Goal: Task Accomplishment & Management: Use online tool/utility

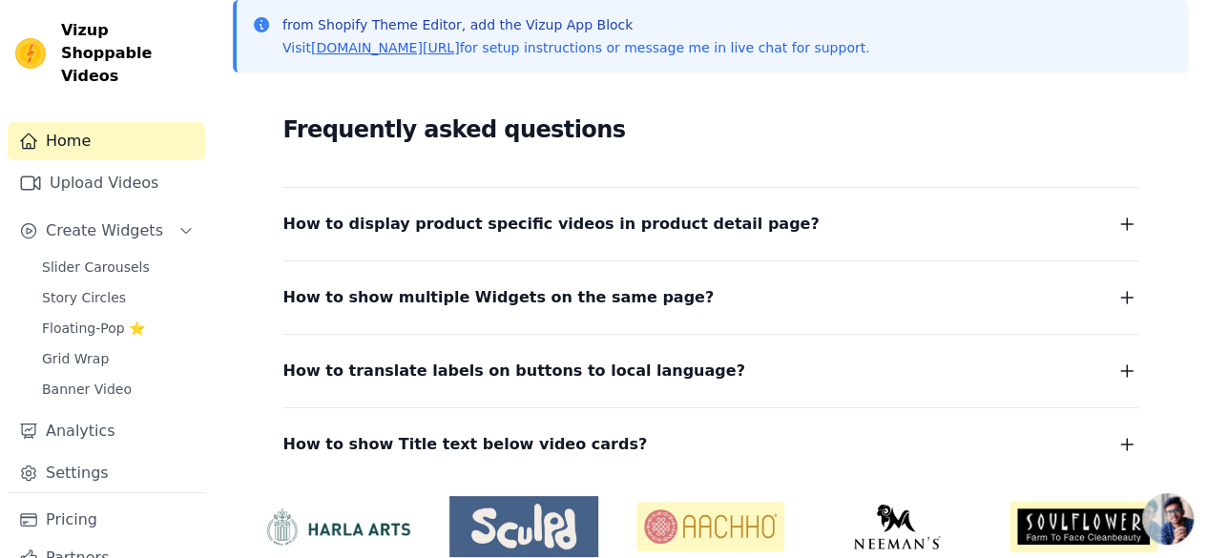
scroll to position [348, 0]
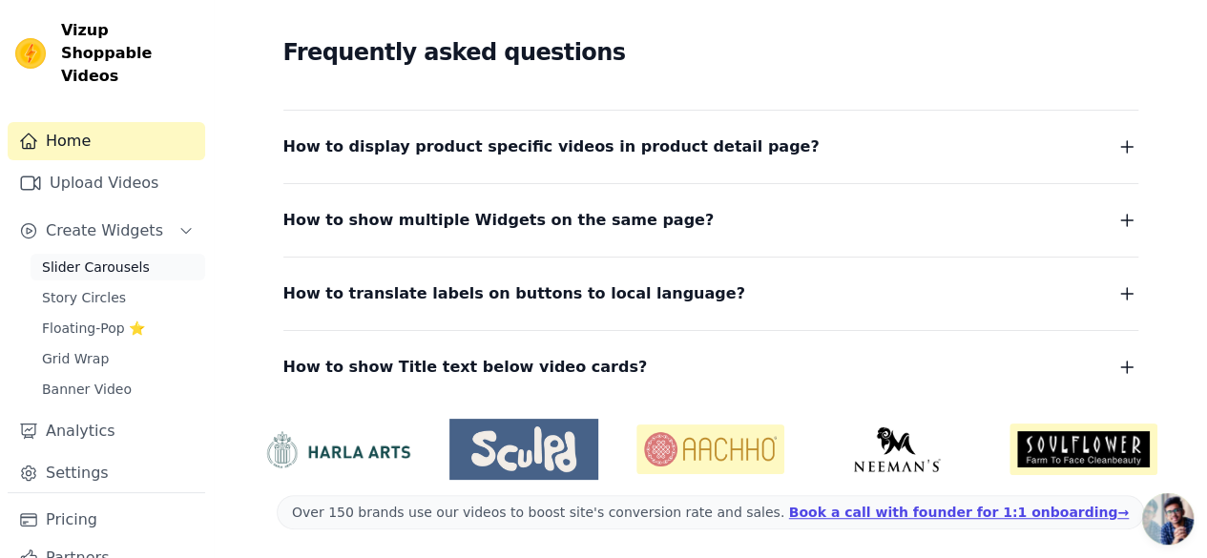
click at [124, 254] on link "Slider Carousels" at bounding box center [118, 267] width 175 height 27
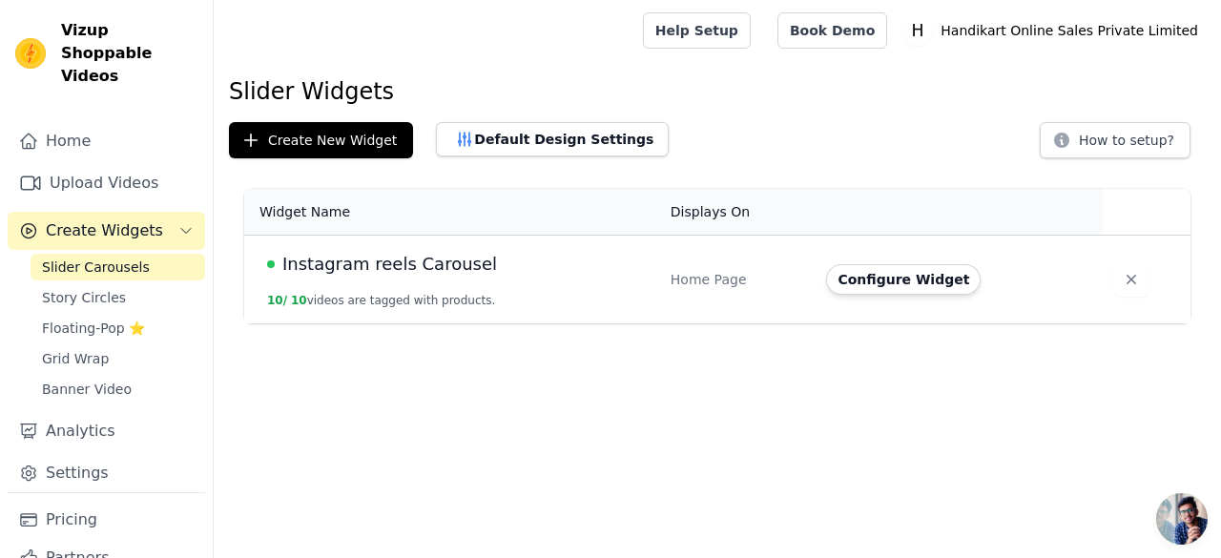
click at [496, 270] on div "Instagram reels Carousel" at bounding box center [457, 264] width 381 height 27
click at [439, 277] on td "Instagram reels Carousel 10 / 10 videos are tagged with products." at bounding box center [451, 280] width 415 height 89
click at [50, 258] on span "Slider Carousels" at bounding box center [96, 267] width 108 height 19
click at [342, 269] on span "Instagram reels Carousel" at bounding box center [389, 264] width 215 height 27
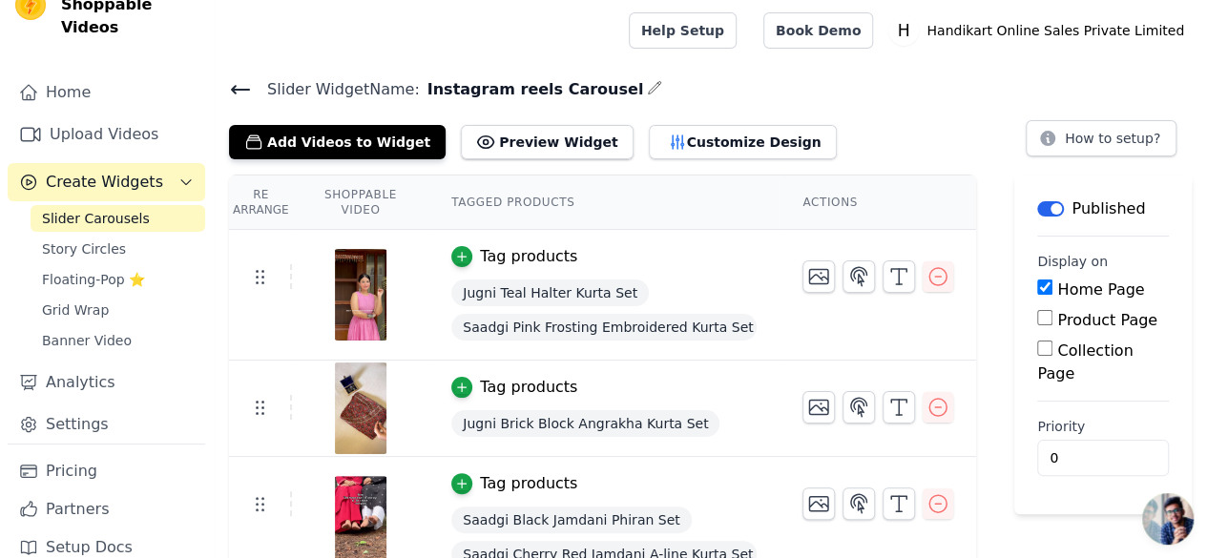
click at [534, 96] on span "Instagram reels Carousel" at bounding box center [532, 89] width 224 height 23
click at [649, 92] on icon "button" at bounding box center [655, 87] width 12 height 12
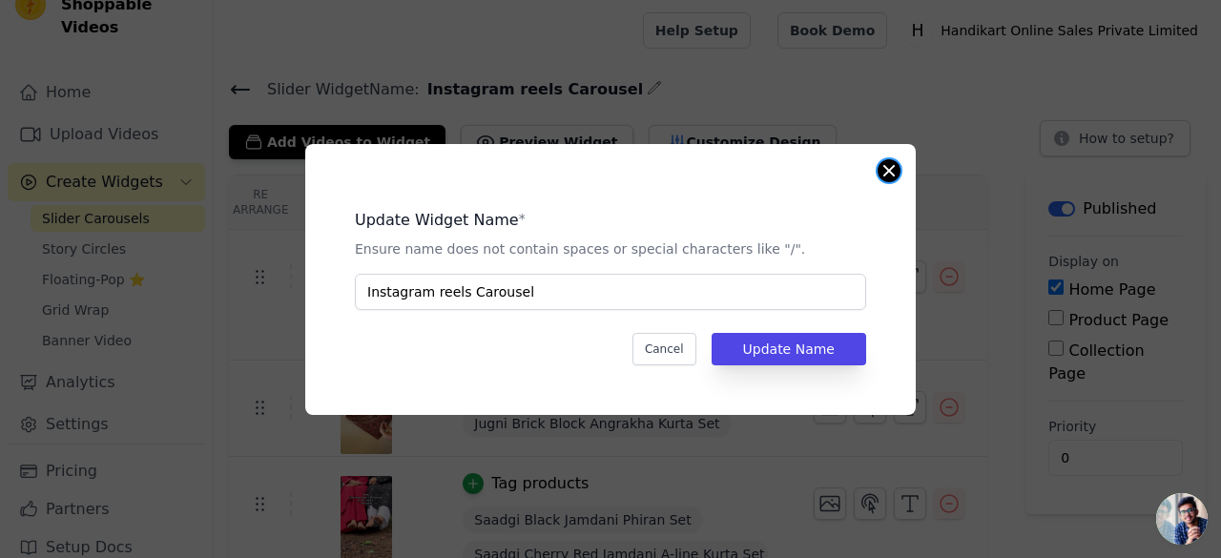
click at [883, 165] on button "Close modal" at bounding box center [889, 170] width 23 height 23
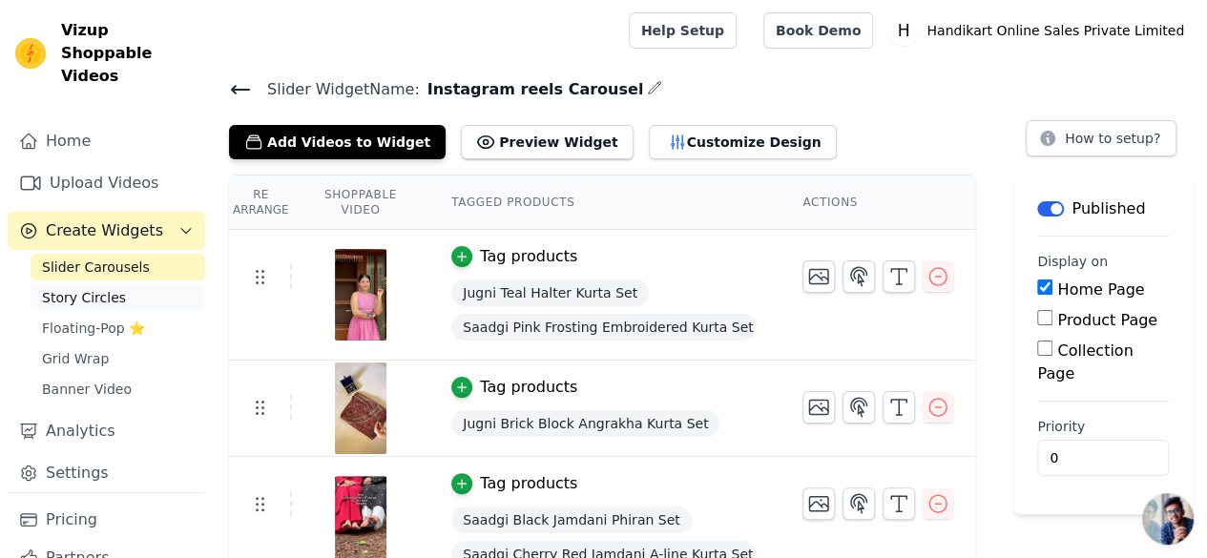
click at [80, 288] on span "Story Circles" at bounding box center [84, 297] width 84 height 19
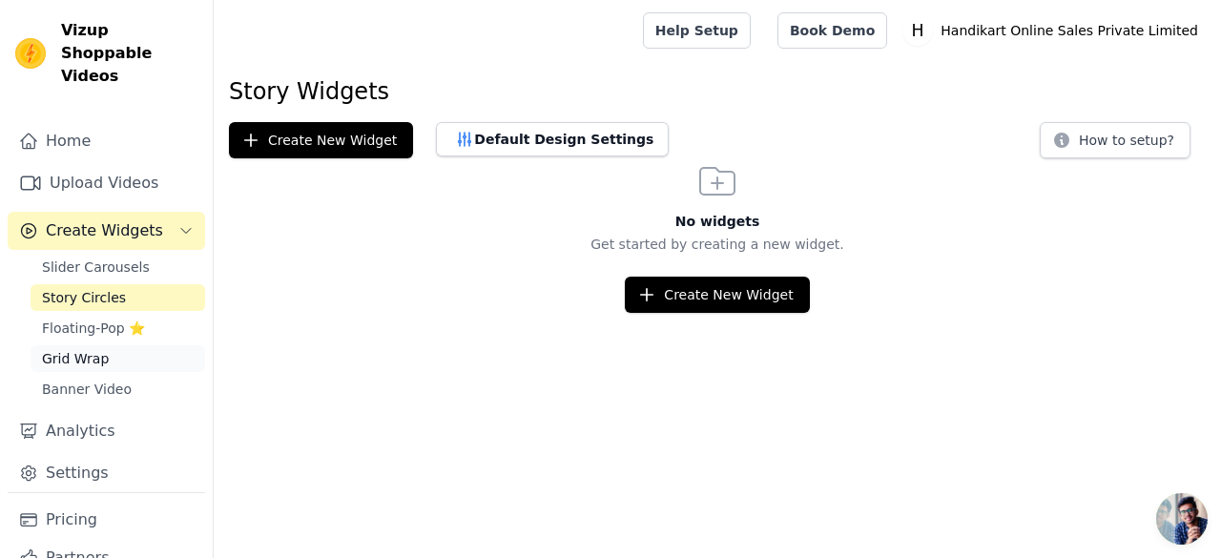
click at [110, 345] on link "Grid Wrap" at bounding box center [118, 358] width 175 height 27
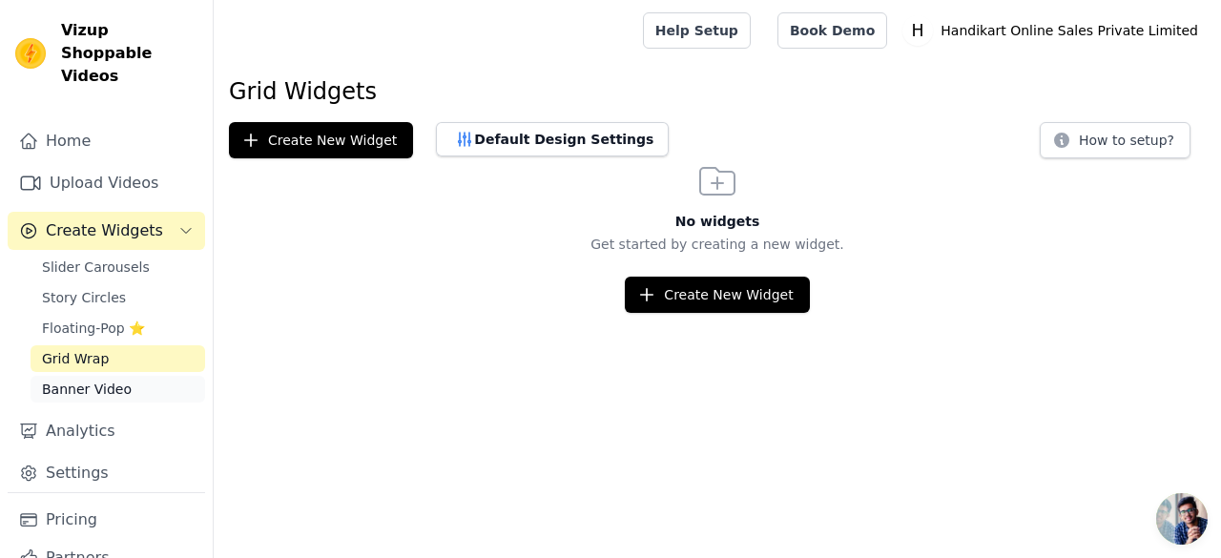
click at [113, 380] on span "Banner Video" at bounding box center [87, 389] width 90 height 19
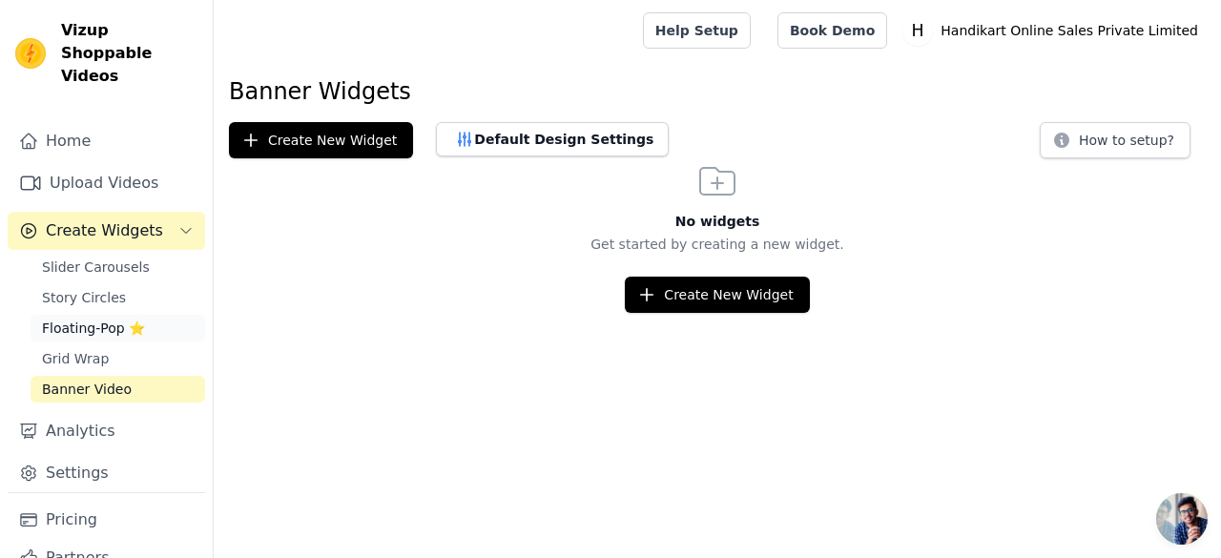
click at [78, 319] on span "Floating-Pop ⭐" at bounding box center [93, 328] width 103 height 19
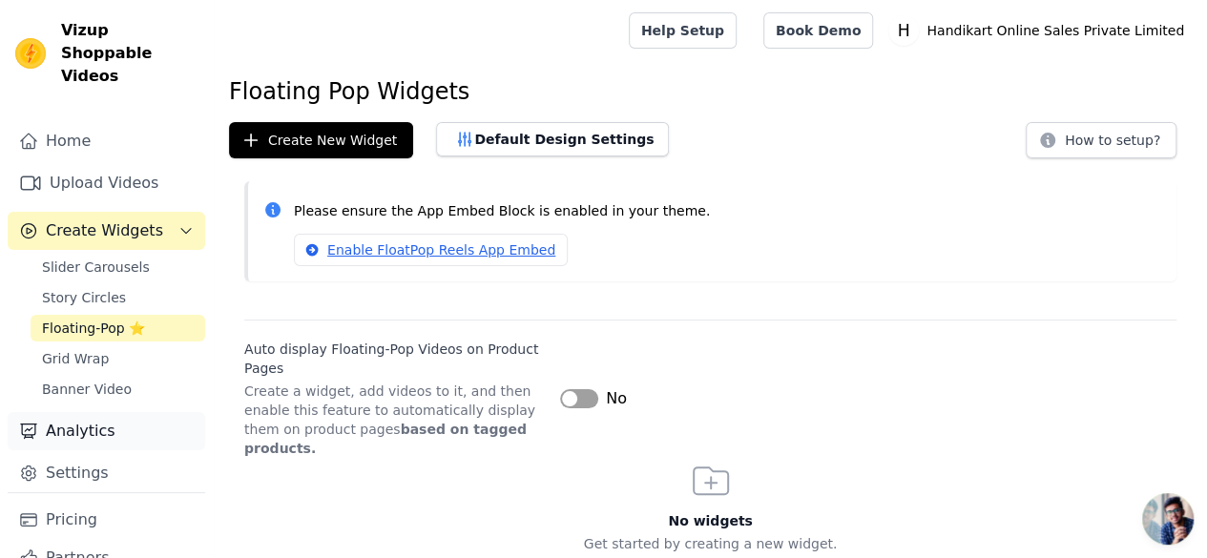
click at [74, 412] on link "Analytics" at bounding box center [106, 431] width 197 height 38
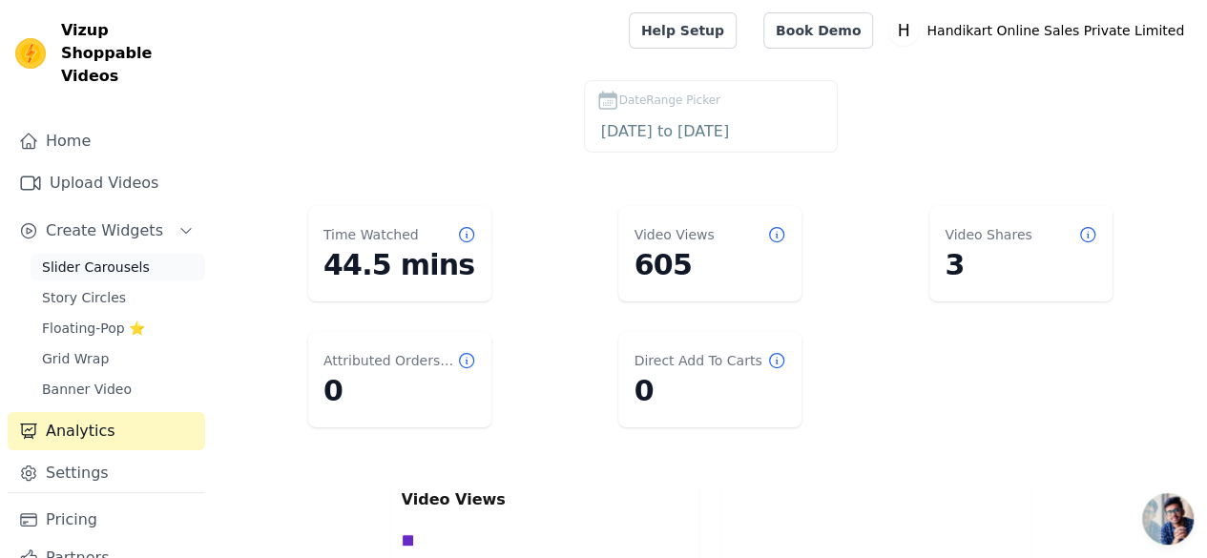
click at [76, 258] on span "Slider Carousels" at bounding box center [96, 267] width 108 height 19
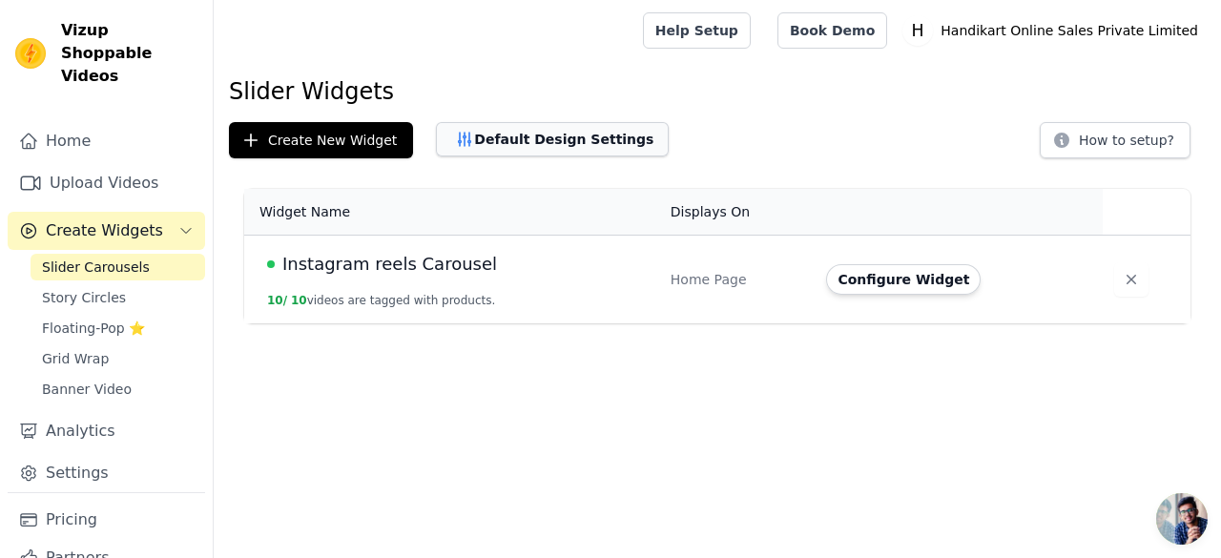
click at [503, 151] on button "Default Design Settings" at bounding box center [552, 139] width 233 height 34
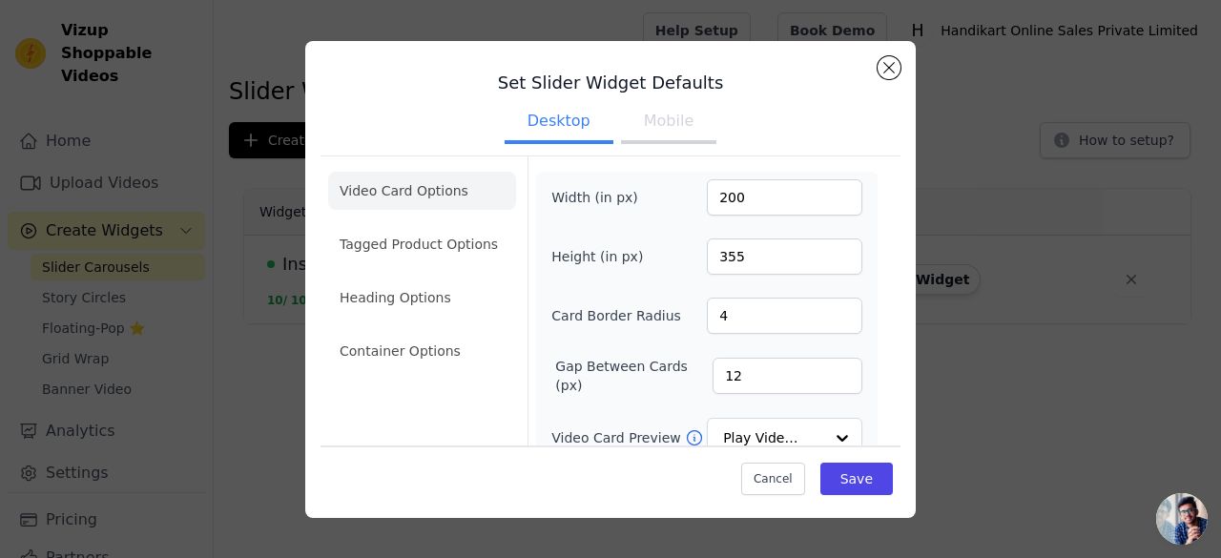
click at [636, 124] on button "Mobile" at bounding box center [668, 123] width 95 height 42
click at [560, 122] on button "Desktop" at bounding box center [559, 123] width 109 height 42
click at [889, 75] on button "Close modal" at bounding box center [889, 67] width 23 height 23
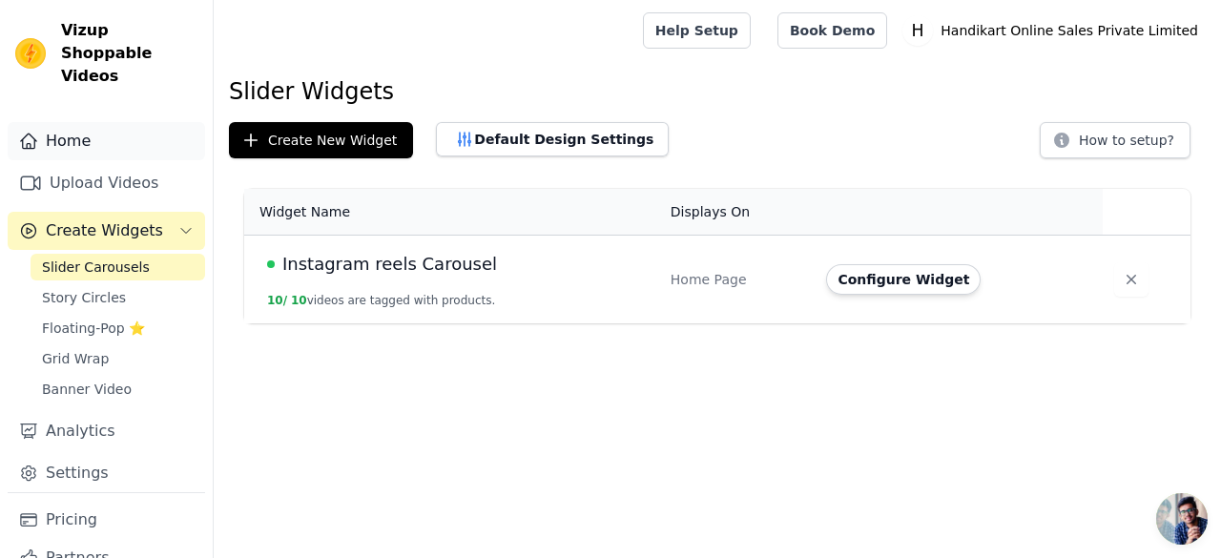
click at [83, 122] on link "Home" at bounding box center [106, 141] width 197 height 38
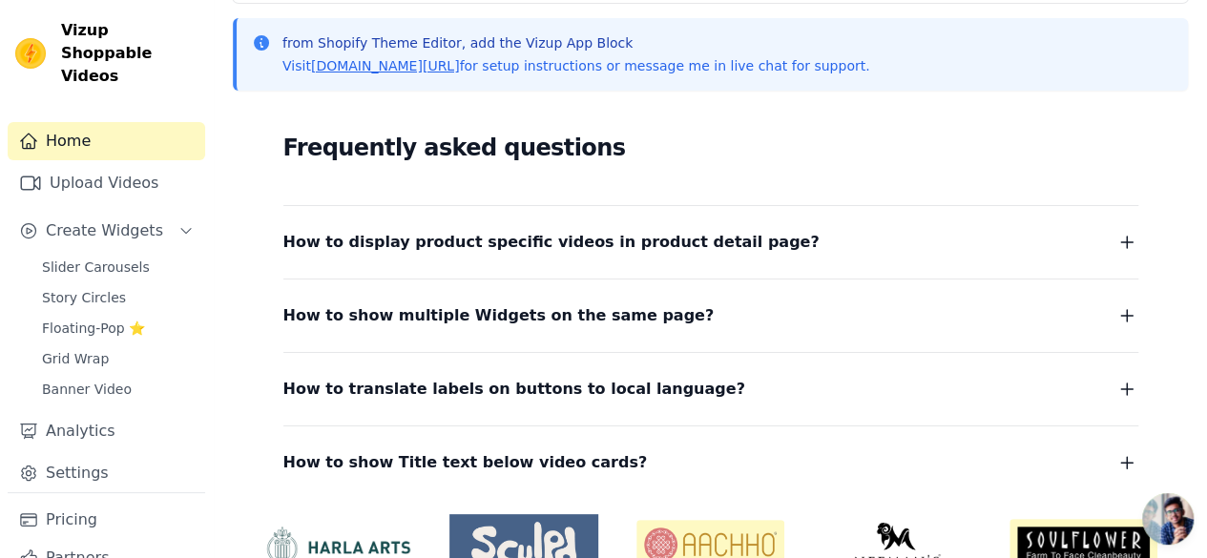
scroll to position [348, 0]
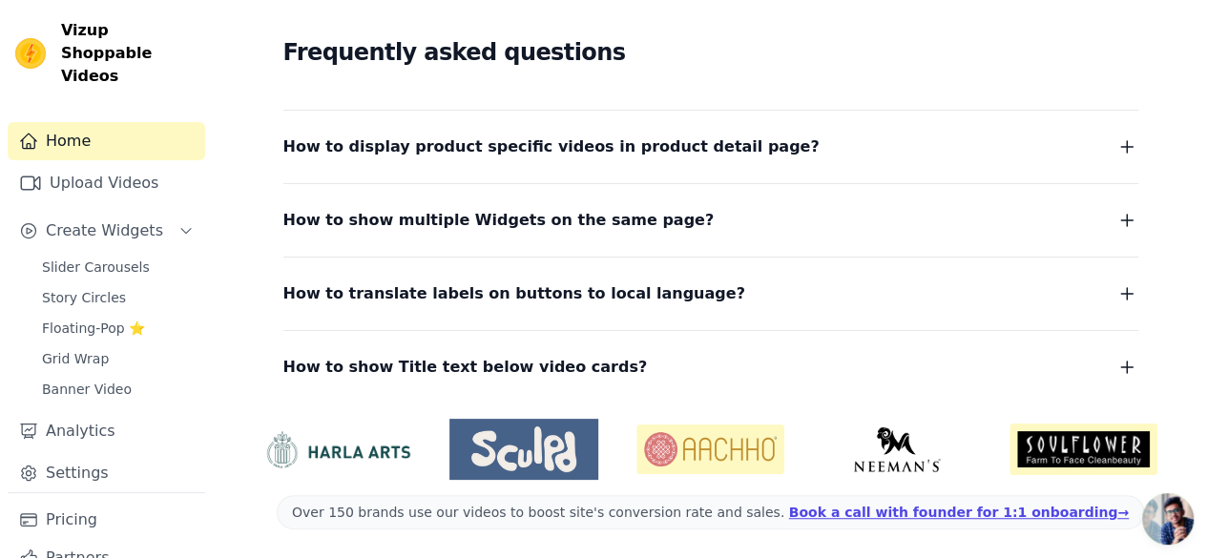
click at [1110, 376] on button "How to show Title text below video cards?" at bounding box center [710, 367] width 855 height 27
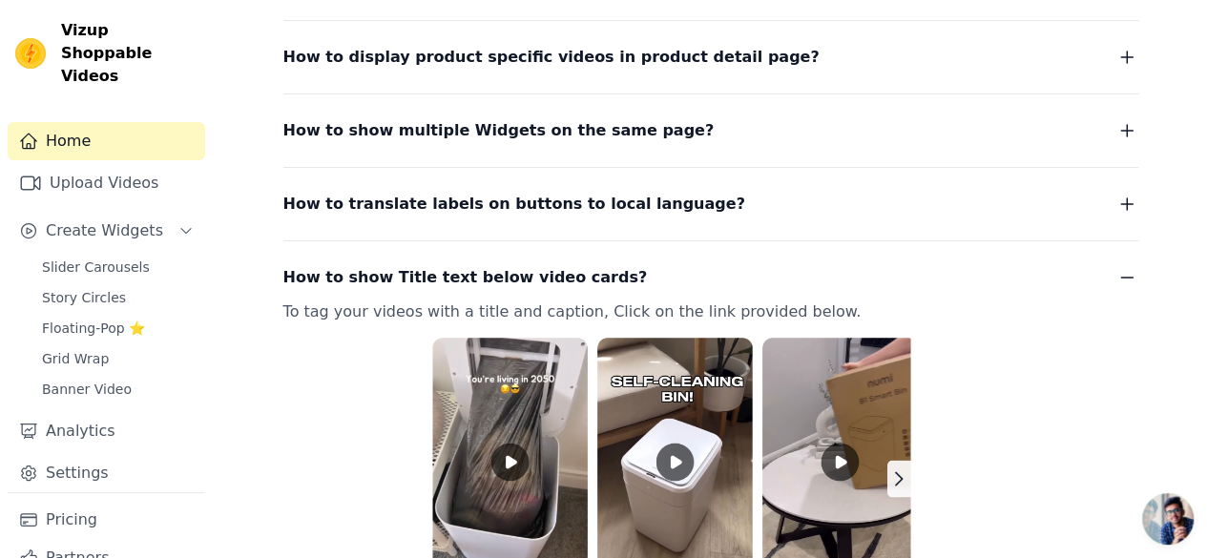
scroll to position [539, 0]
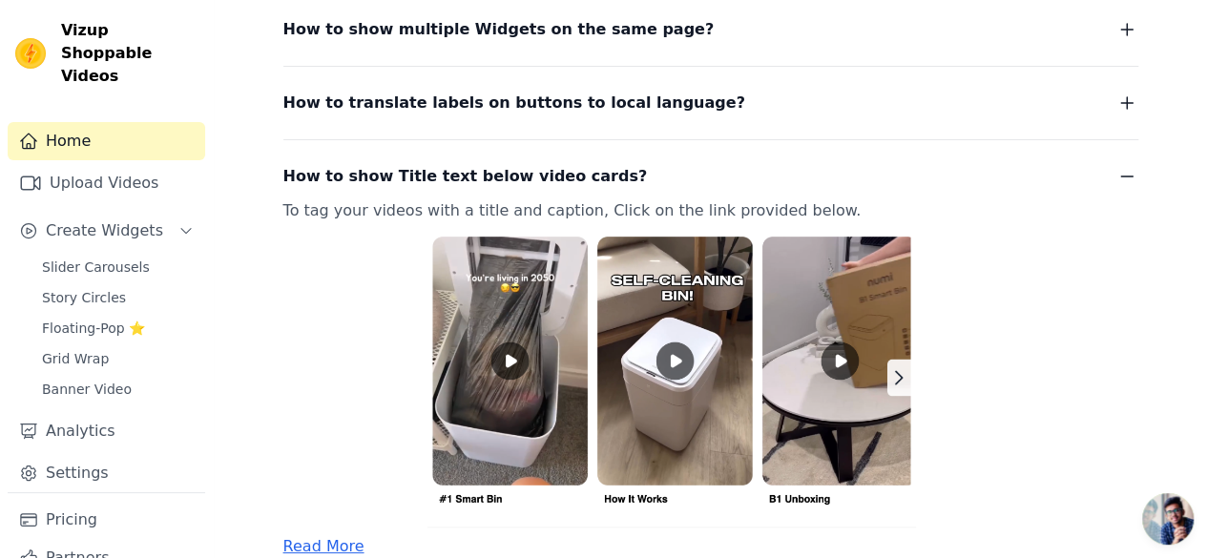
click at [1130, 176] on icon "button" at bounding box center [1126, 176] width 23 height 23
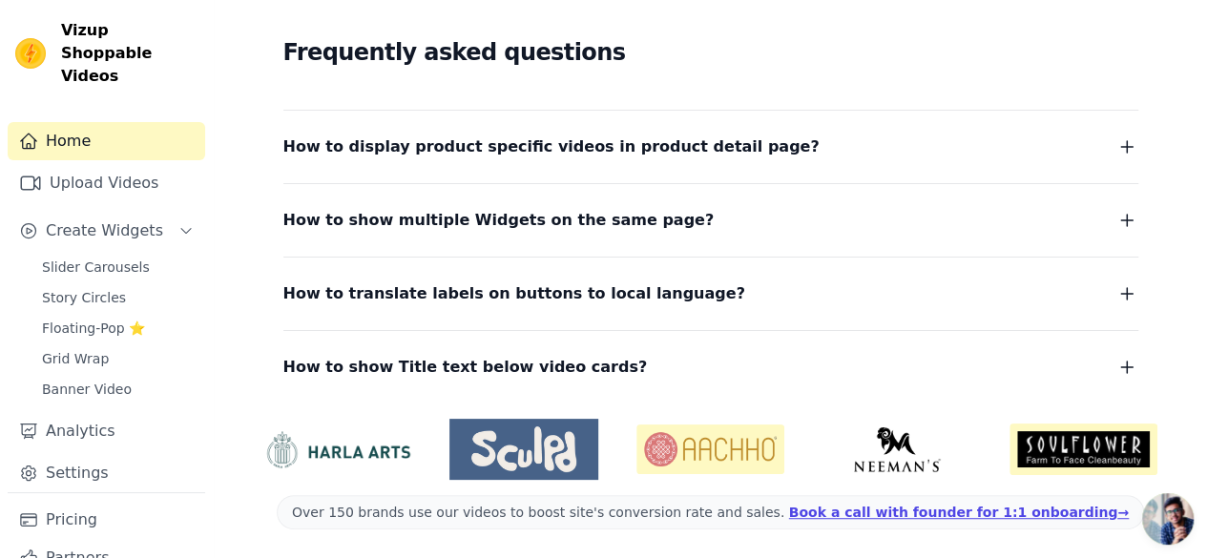
click at [349, 457] on img at bounding box center [337, 449] width 148 height 39
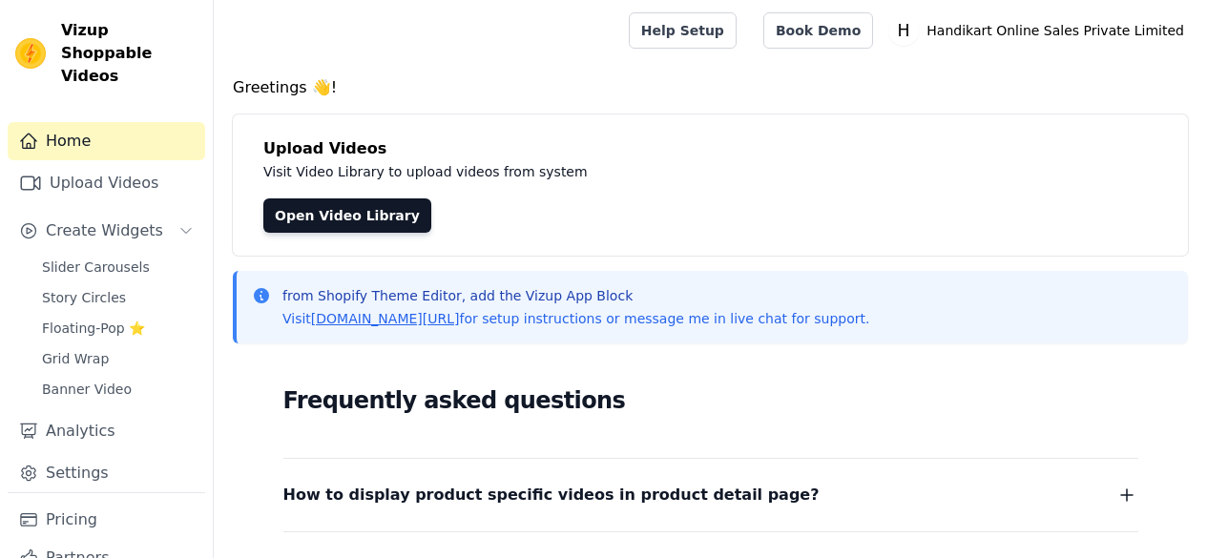
scroll to position [185, 0]
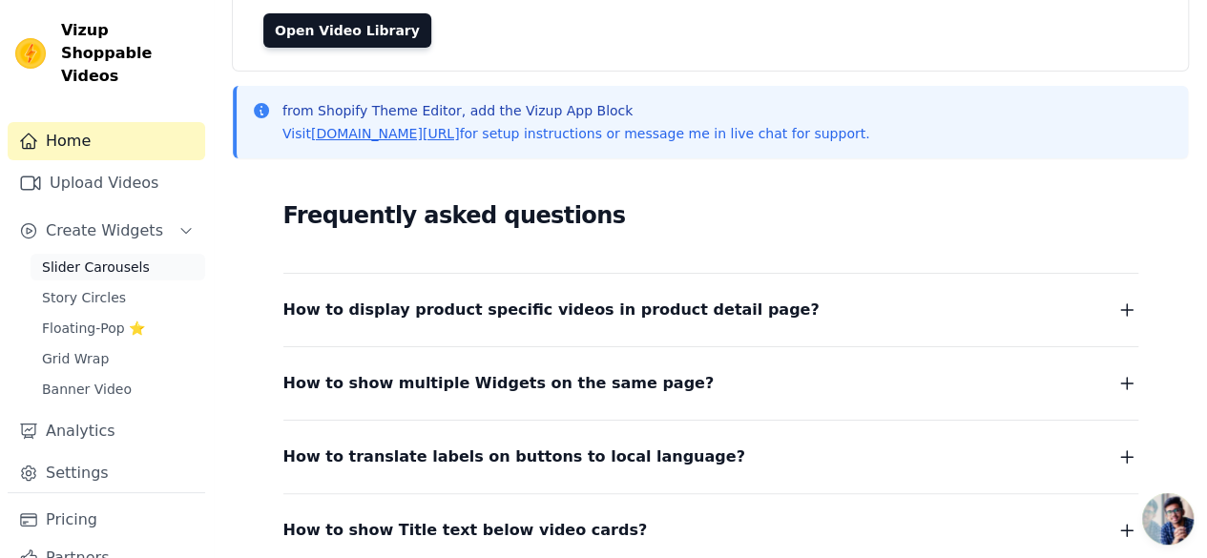
click at [92, 258] on span "Slider Carousels" at bounding box center [96, 267] width 108 height 19
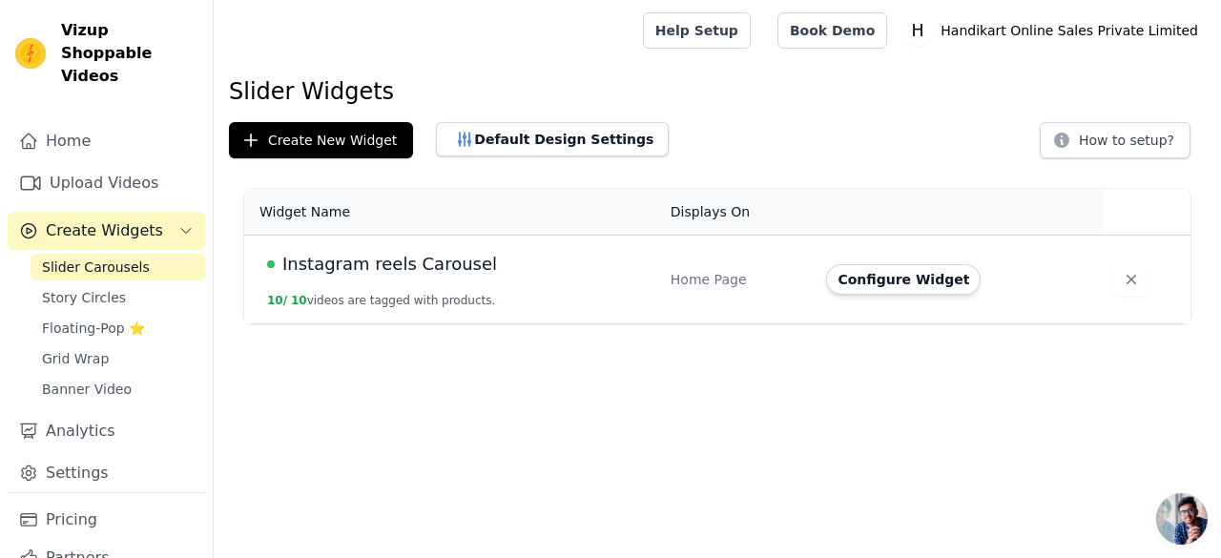
click at [330, 286] on td "Instagram reels Carousel 10 / 10 videos are tagged with products." at bounding box center [451, 280] width 415 height 89
click at [336, 266] on span "Instagram reels Carousel" at bounding box center [389, 264] width 215 height 27
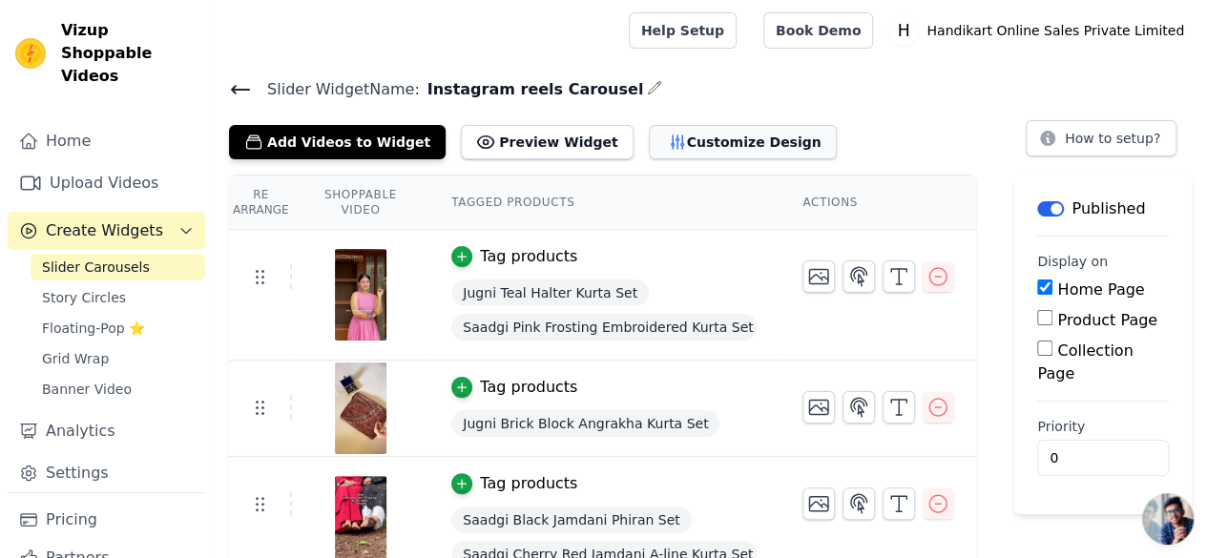
click at [649, 139] on button "Customize Design" at bounding box center [743, 142] width 188 height 34
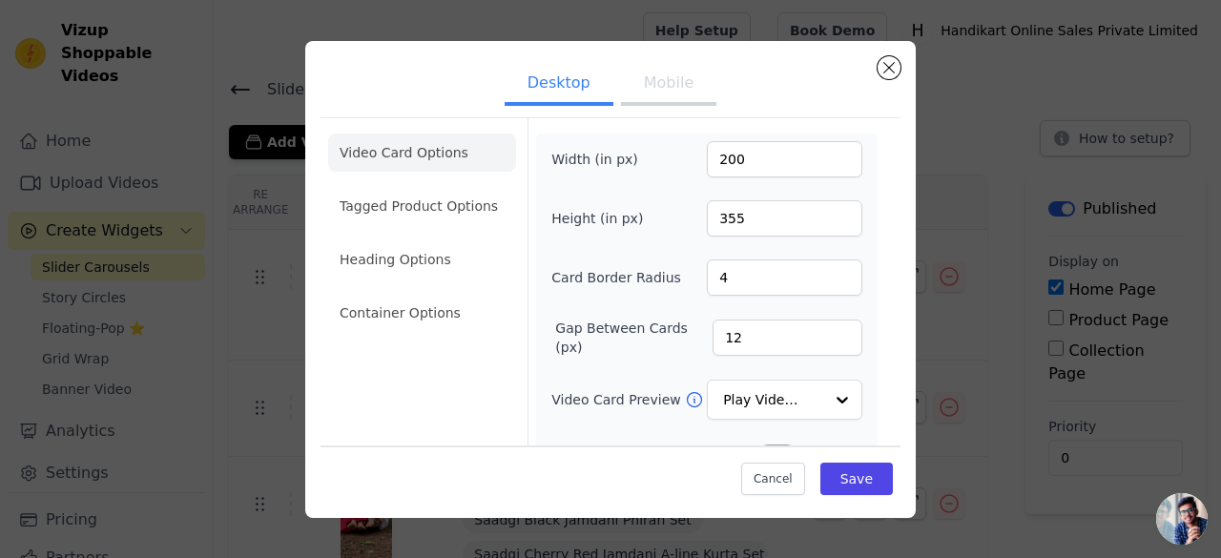
click at [910, 72] on div "Desktop Mobile Video Card Options Tagged Product Options Heading Options Contai…" at bounding box center [610, 279] width 611 height 477
click at [891, 66] on button "Close modal" at bounding box center [889, 67] width 23 height 23
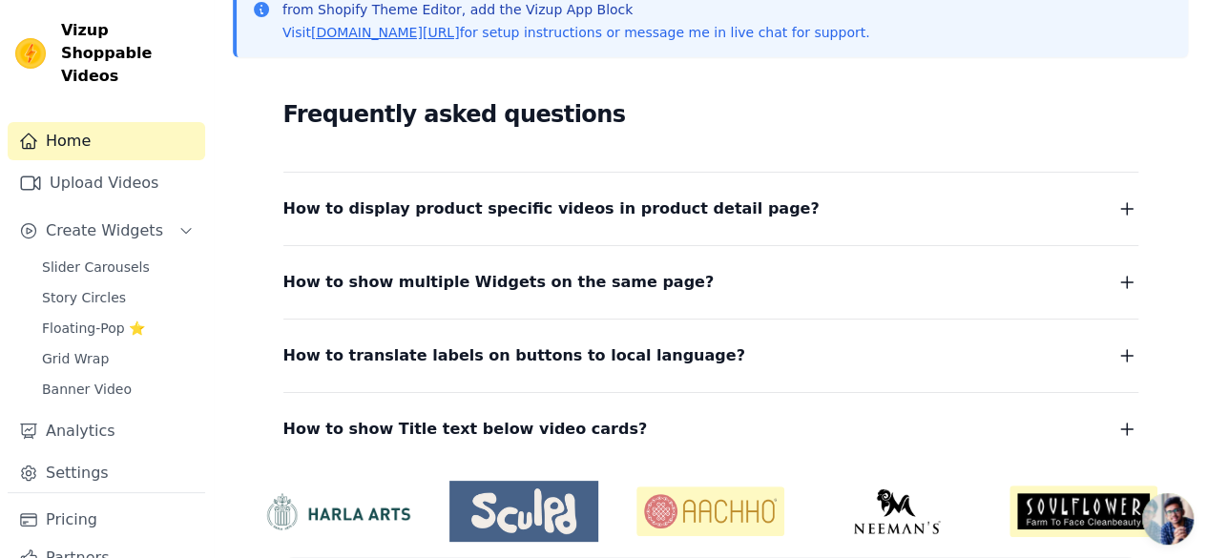
scroll to position [348, 0]
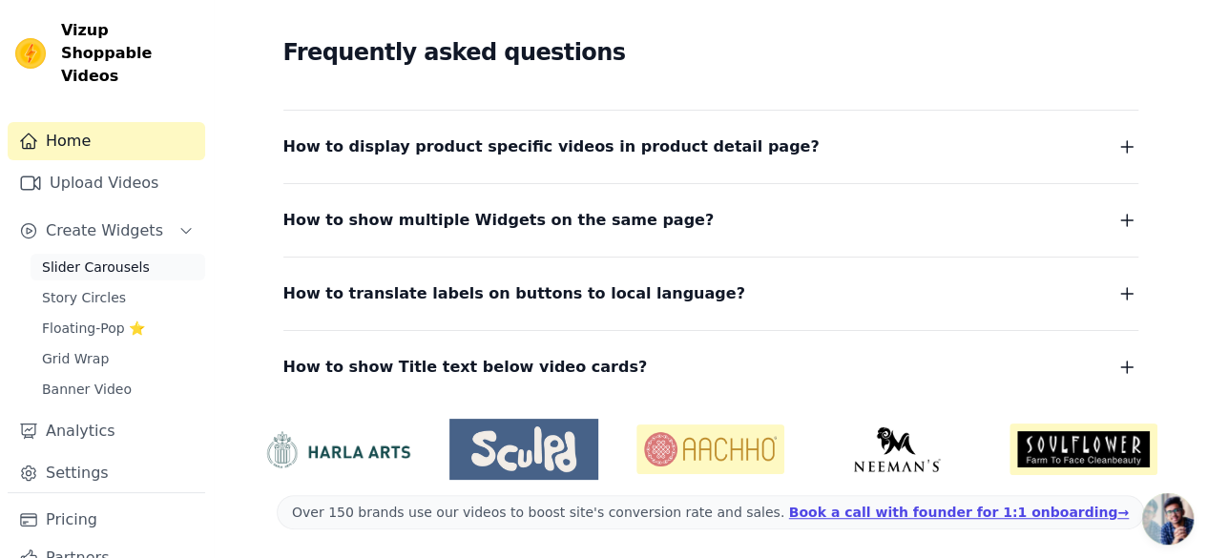
click at [109, 258] on span "Slider Carousels" at bounding box center [96, 267] width 108 height 19
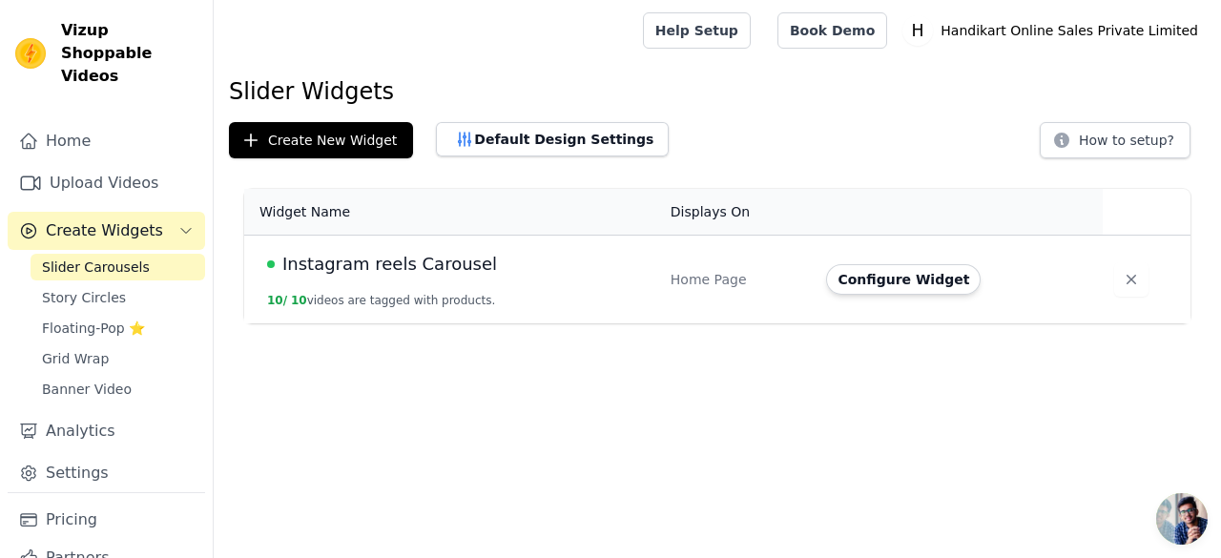
click at [355, 266] on span "Instagram reels Carousel" at bounding box center [389, 264] width 215 height 27
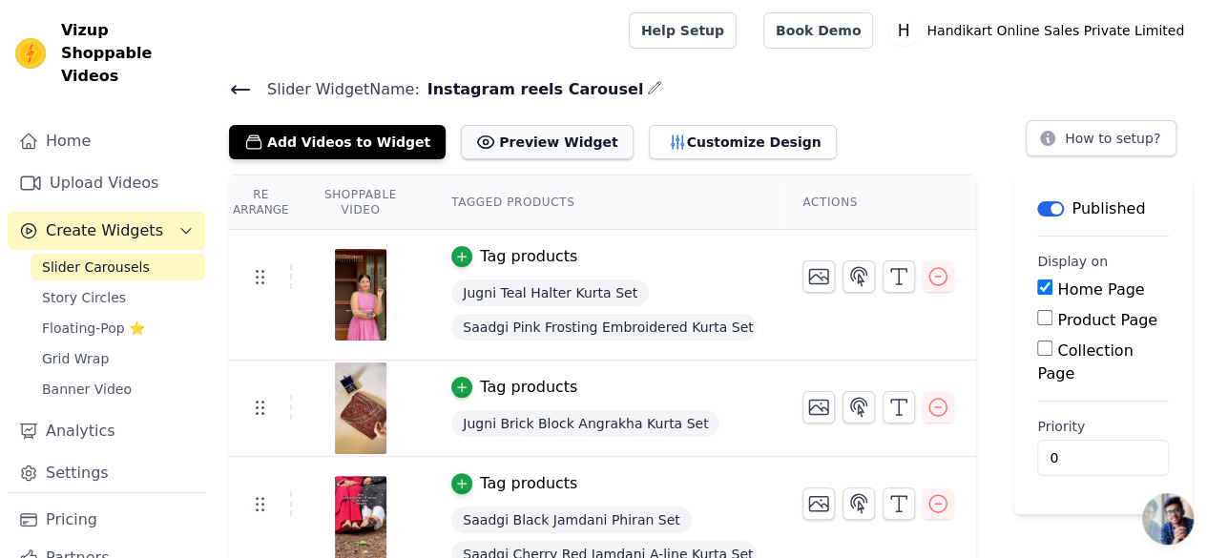
click at [536, 146] on button "Preview Widget" at bounding box center [547, 142] width 172 height 34
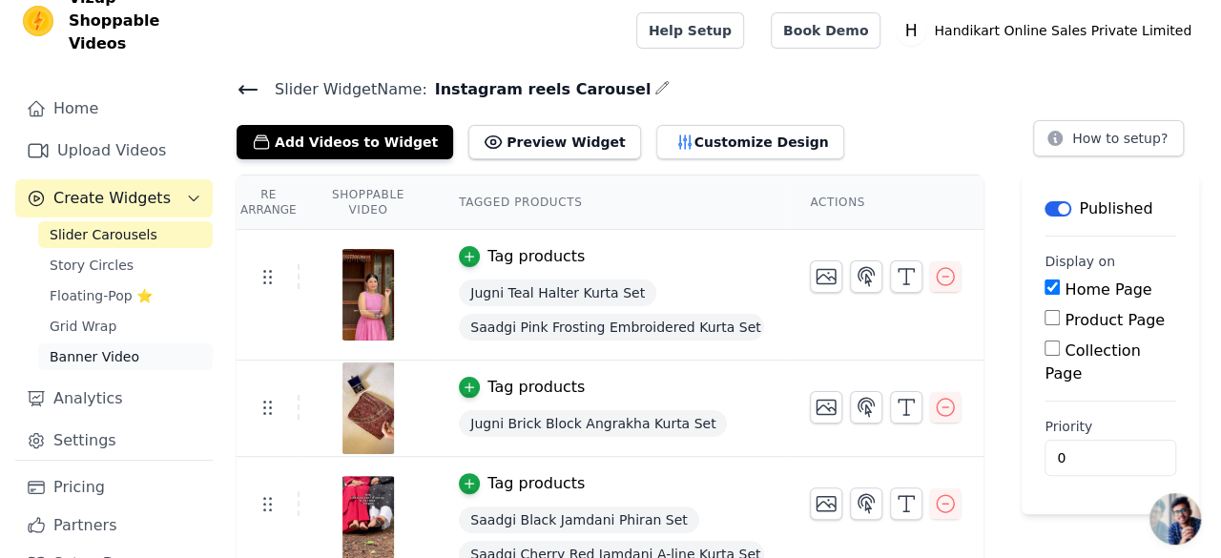
scroll to position [49, 0]
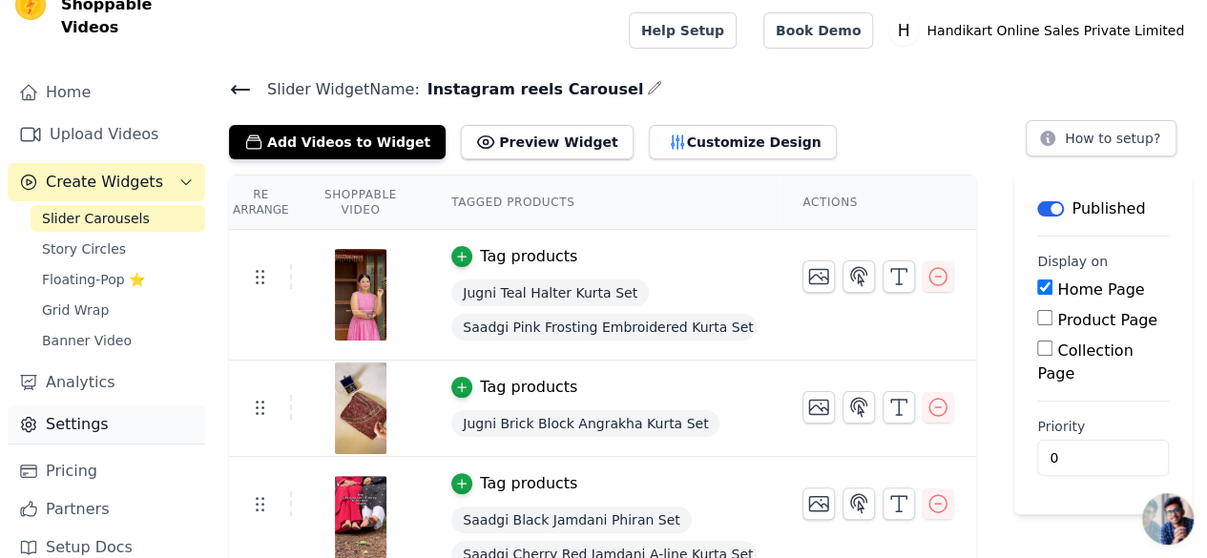
click at [86, 405] on link "Settings" at bounding box center [106, 424] width 197 height 38
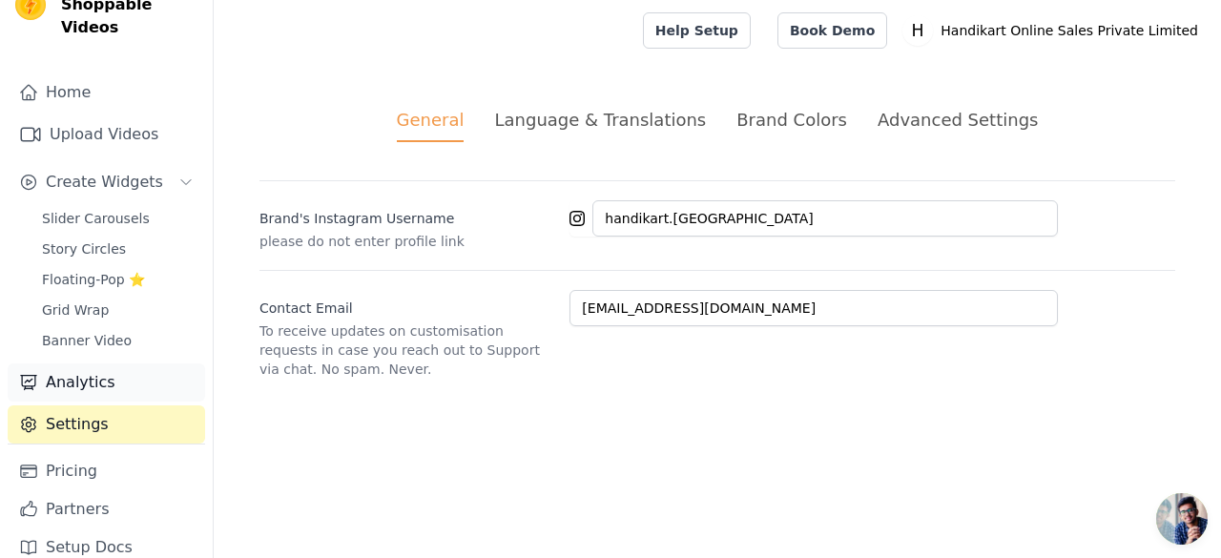
click at [59, 363] on link "Analytics" at bounding box center [106, 382] width 197 height 38
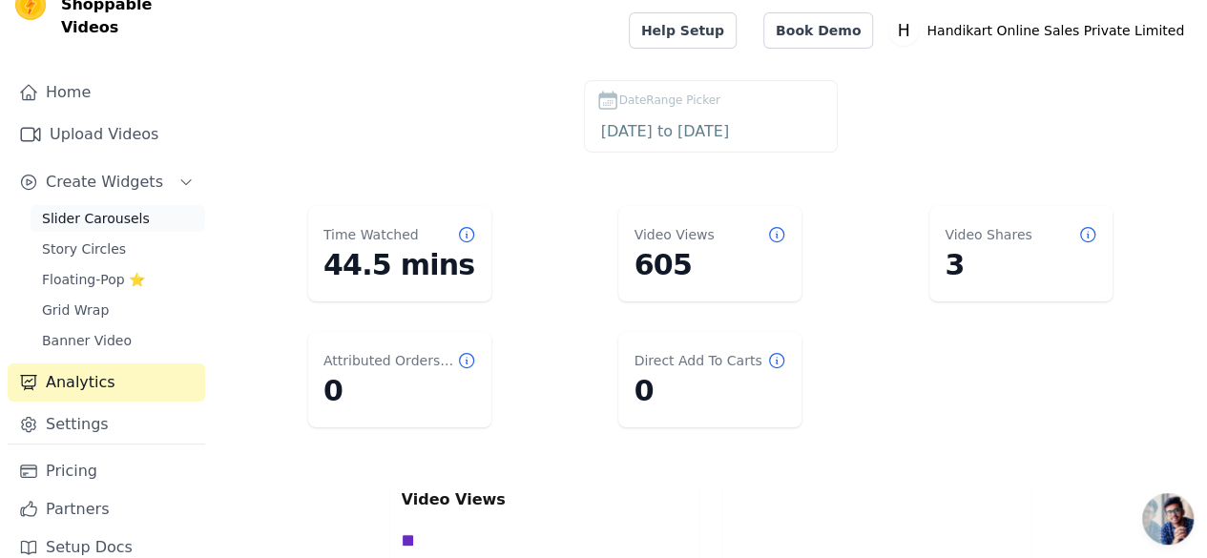
click at [86, 209] on span "Slider Carousels" at bounding box center [96, 218] width 108 height 19
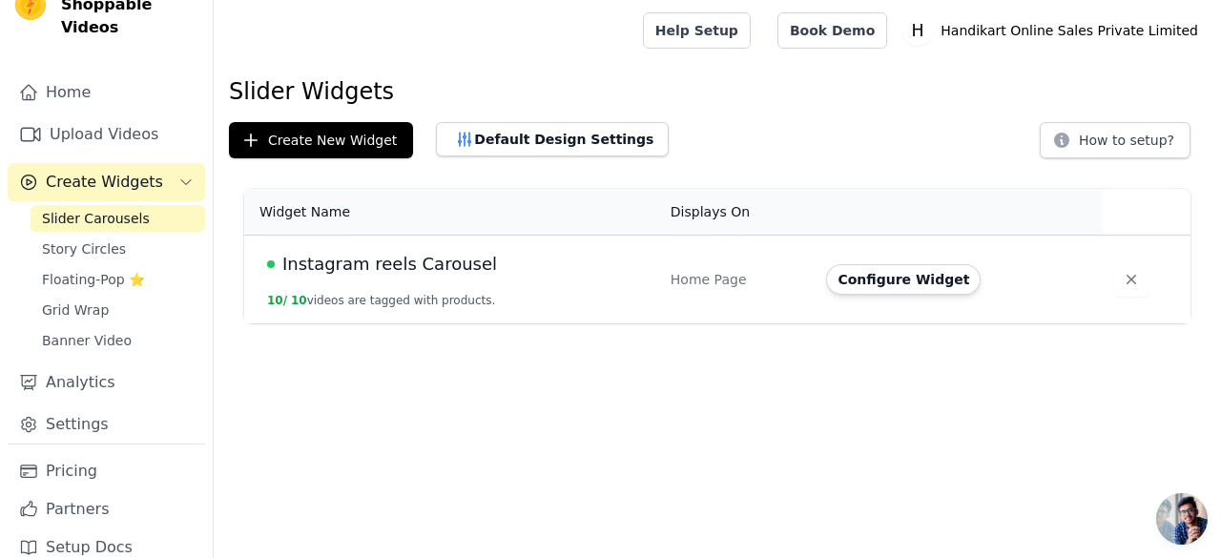
click at [382, 290] on td "Instagram reels Carousel 10 / 10 videos are tagged with products." at bounding box center [451, 280] width 415 height 89
click at [386, 272] on span "Instagram reels Carousel" at bounding box center [389, 264] width 215 height 27
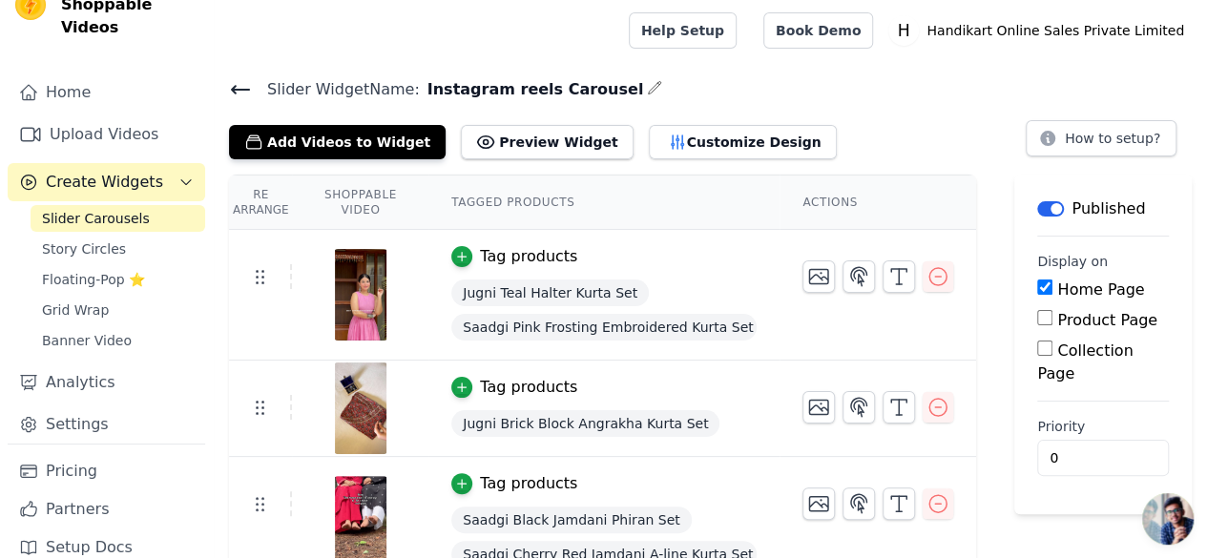
click at [647, 90] on icon "button" at bounding box center [654, 87] width 15 height 15
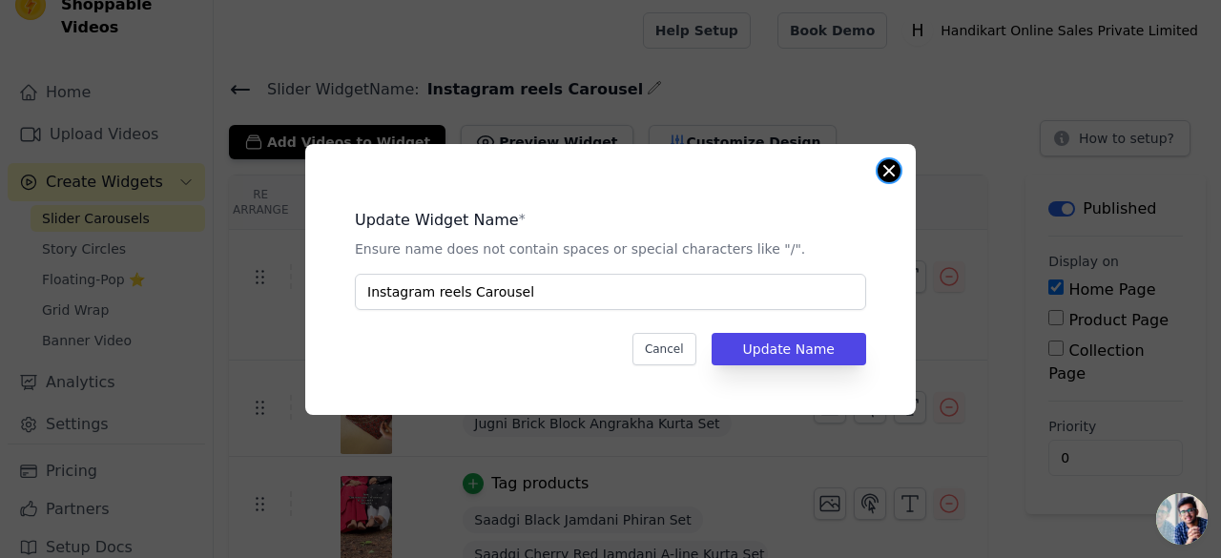
click at [888, 170] on button "Close modal" at bounding box center [889, 170] width 23 height 23
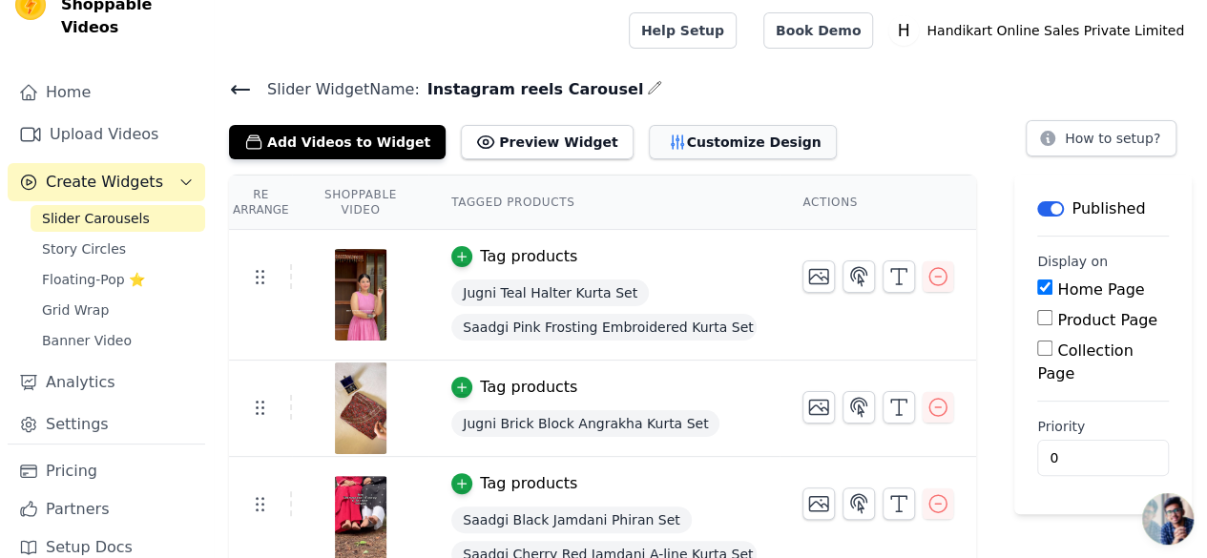
click at [649, 137] on button "Customize Design" at bounding box center [743, 142] width 188 height 34
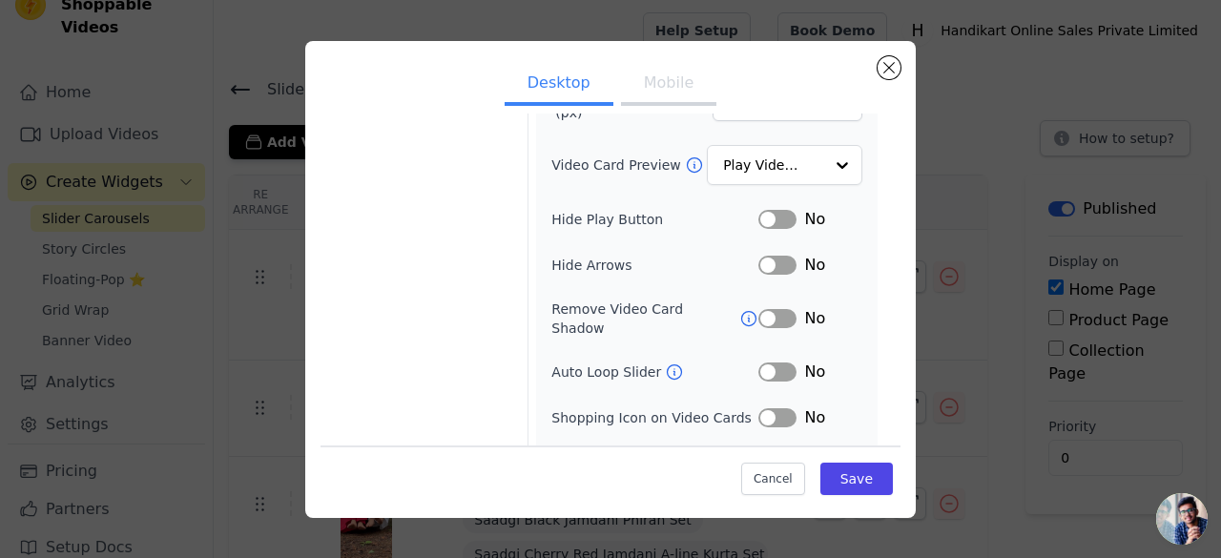
scroll to position [259, 0]
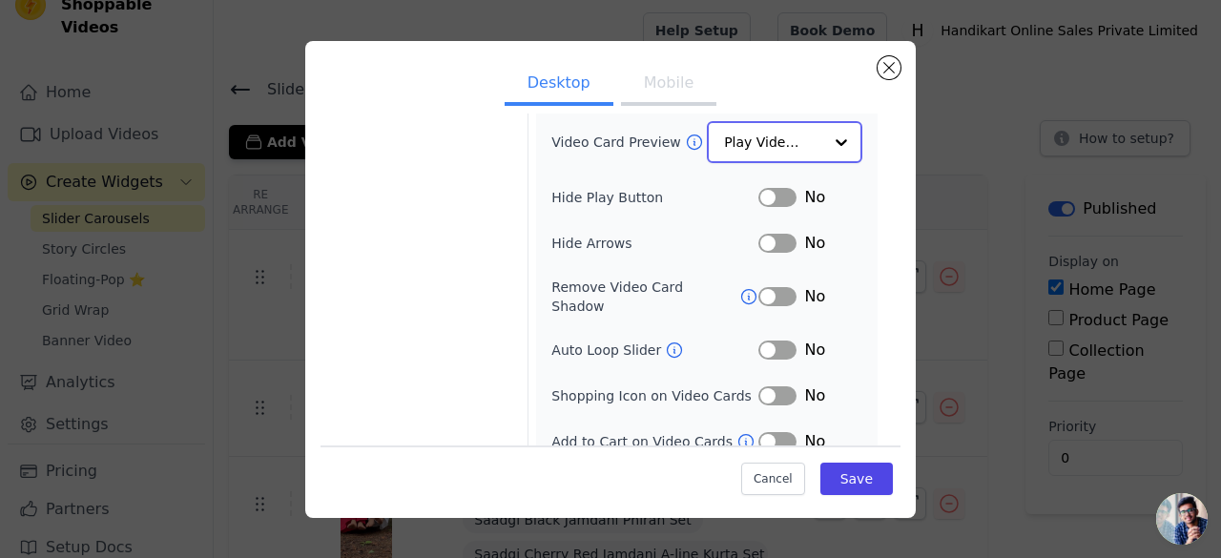
click at [807, 141] on input "Video Card Preview" at bounding box center [773, 142] width 98 height 38
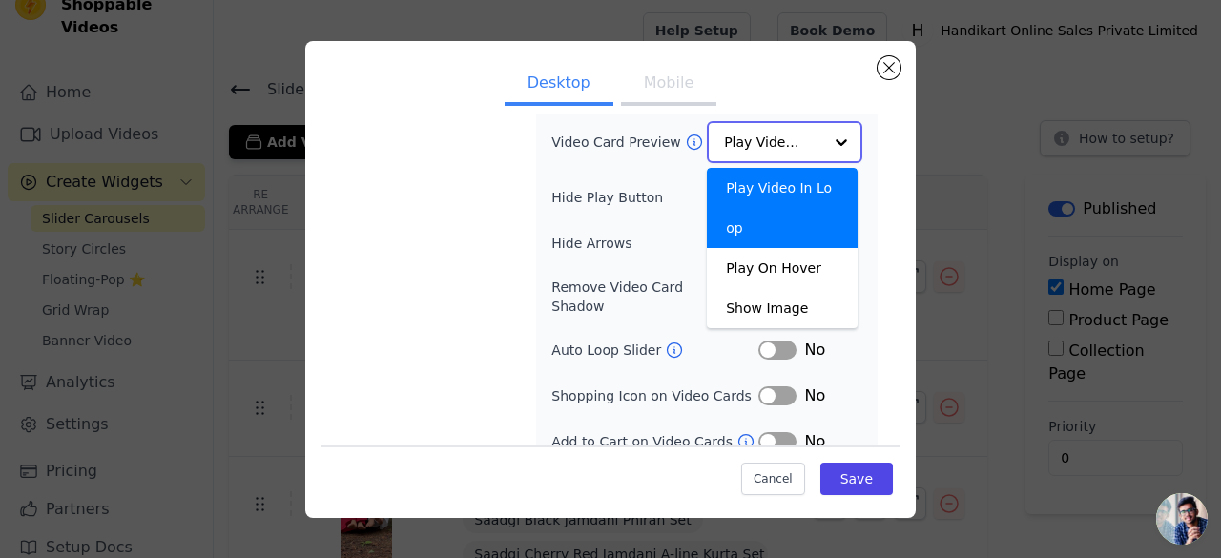
click at [807, 141] on input "Video Card Preview" at bounding box center [773, 142] width 98 height 38
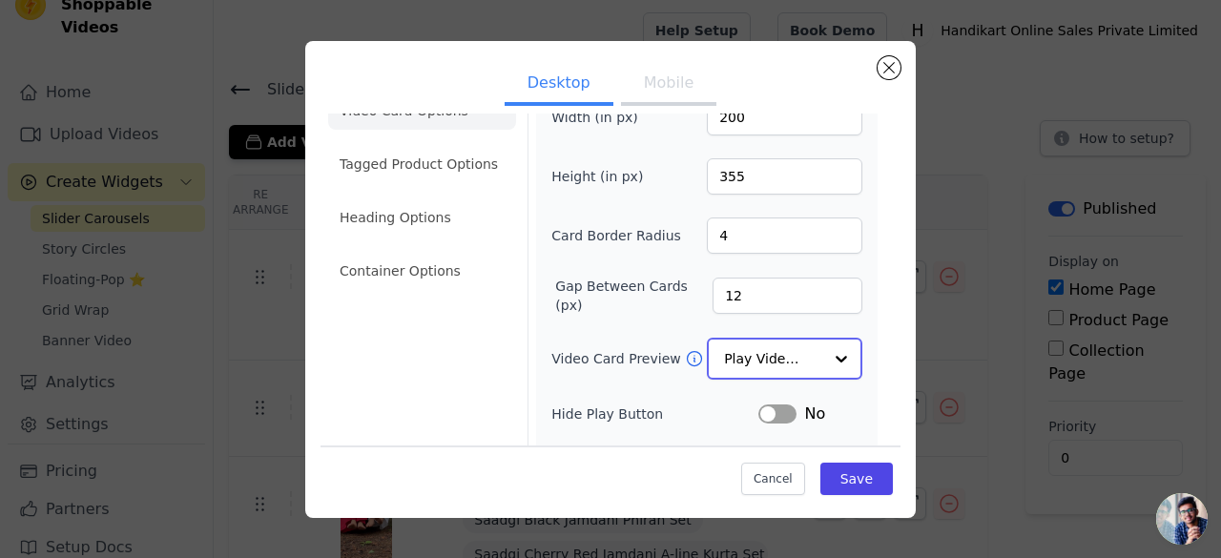
scroll to position [0, 0]
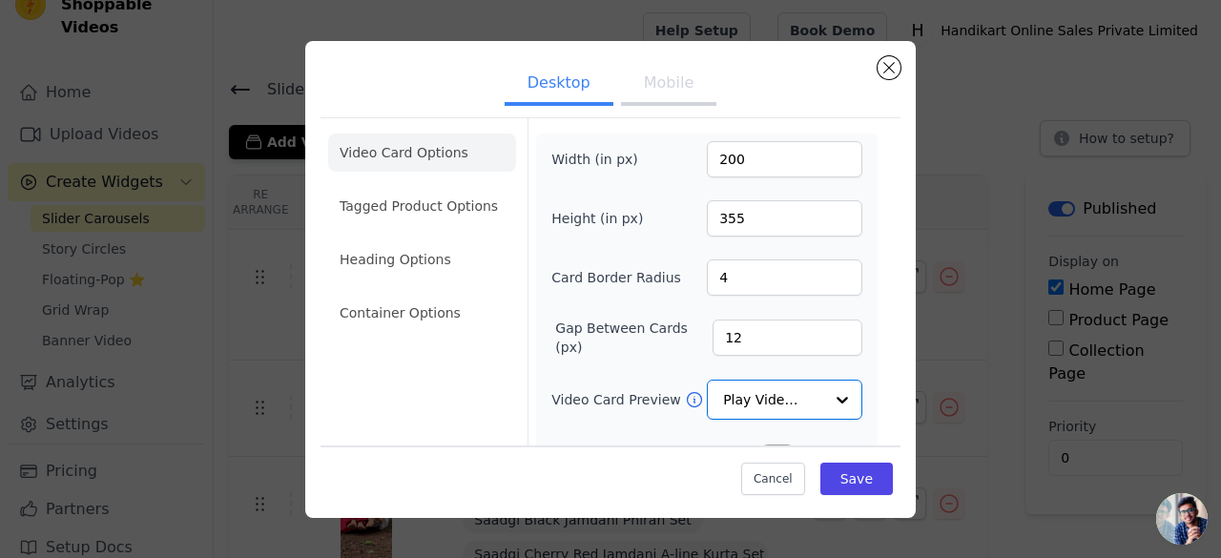
click at [670, 87] on button "Mobile" at bounding box center [668, 85] width 95 height 42
click at [560, 98] on button "Desktop" at bounding box center [559, 85] width 109 height 42
click at [401, 202] on li "Tagged Product Options" at bounding box center [422, 206] width 188 height 38
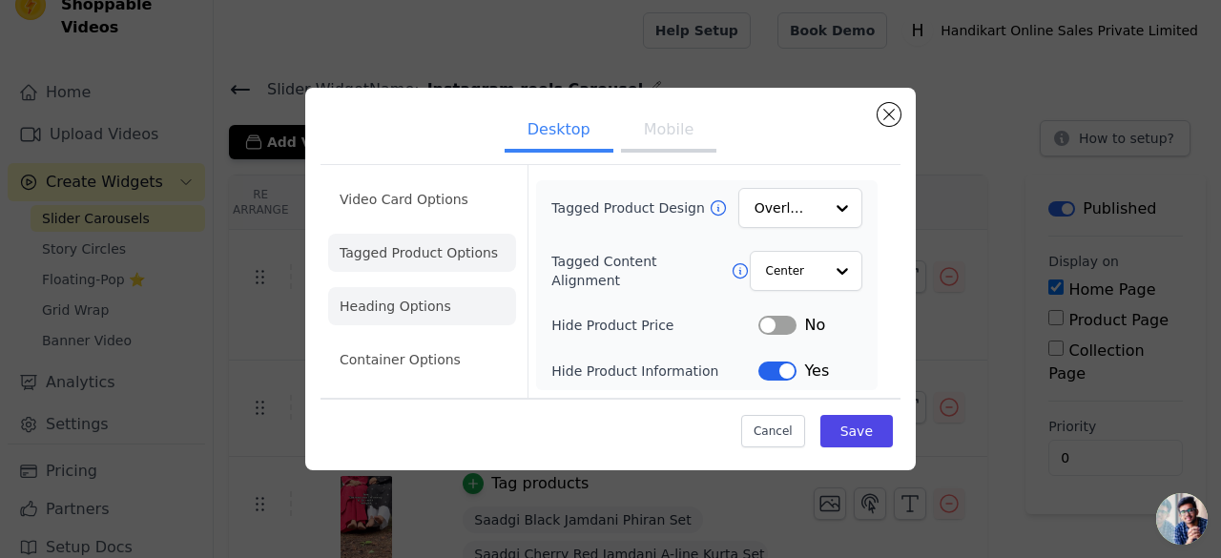
click at [379, 300] on li "Heading Options" at bounding box center [422, 306] width 188 height 38
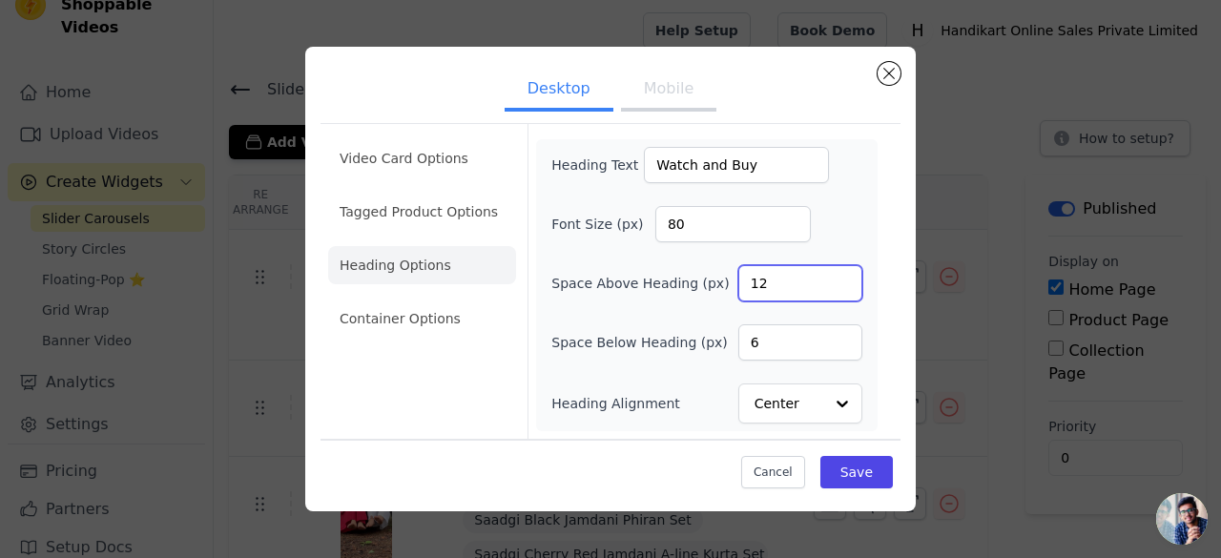
drag, startPoint x: 775, startPoint y: 287, endPoint x: 753, endPoint y: 283, distance: 22.3
click at [753, 283] on input "12" at bounding box center [800, 283] width 124 height 36
type input "8"
click at [849, 465] on button "Save" at bounding box center [856, 472] width 72 height 32
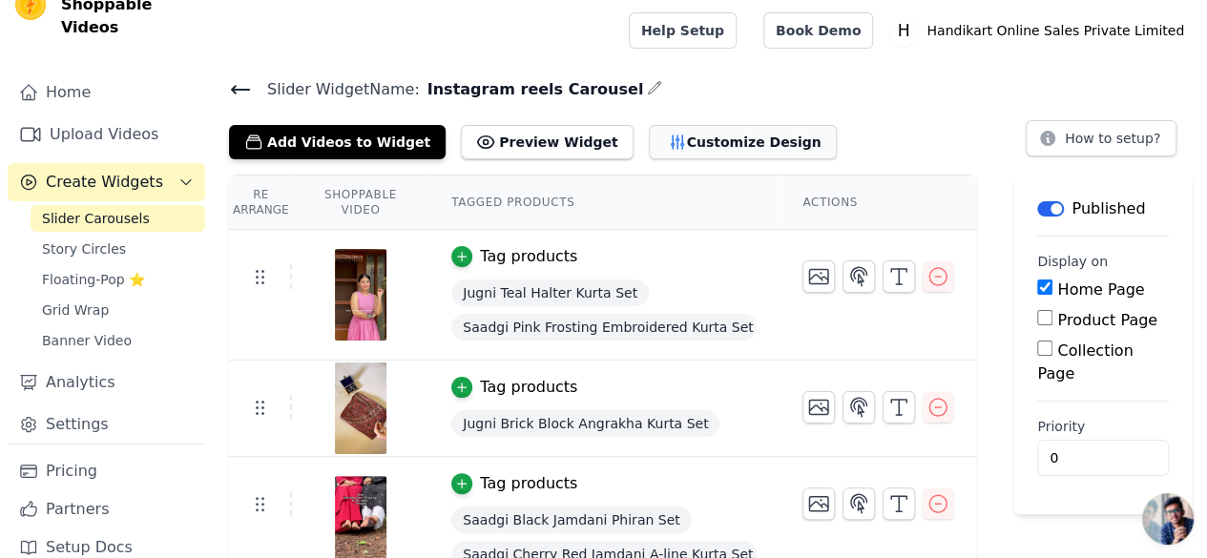
click at [666, 148] on button "Customize Design" at bounding box center [743, 142] width 188 height 34
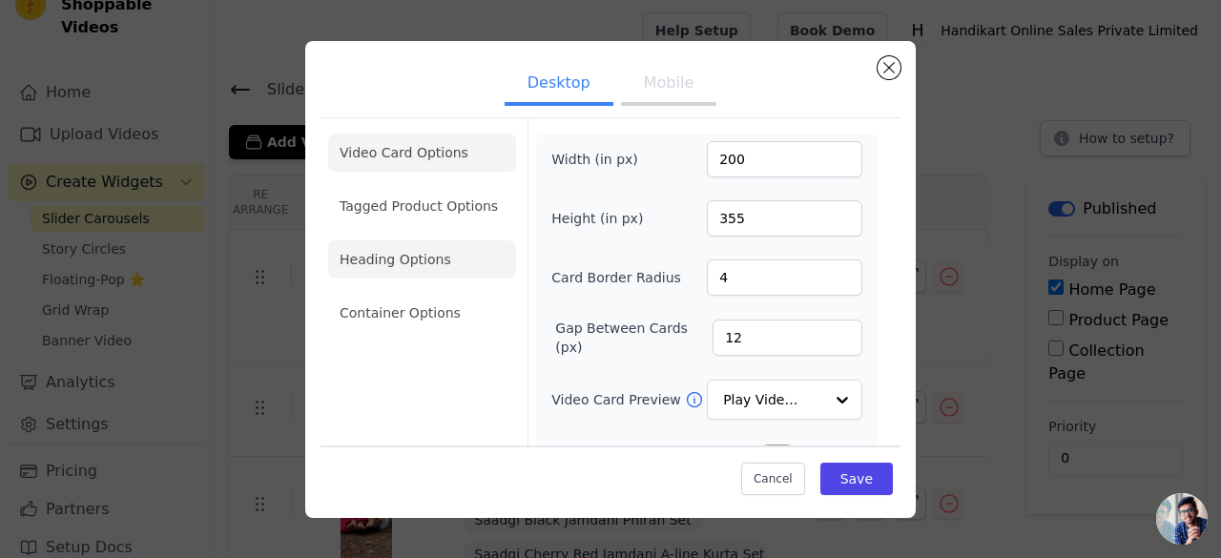
click at [365, 251] on li "Heading Options" at bounding box center [422, 259] width 188 height 38
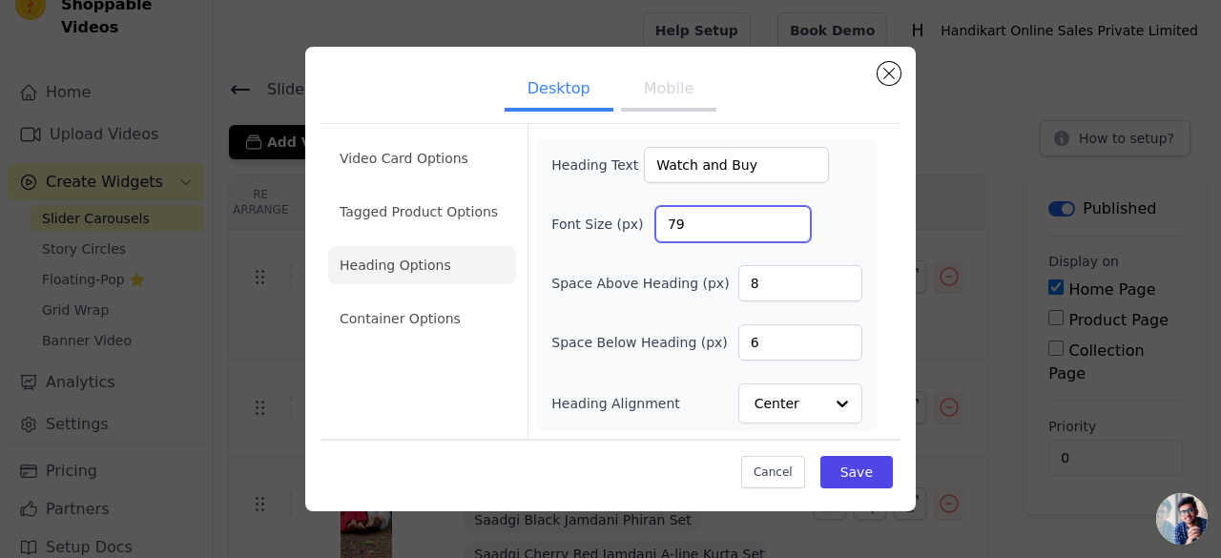
click at [793, 233] on input "79" at bounding box center [732, 224] width 155 height 36
click at [793, 232] on input "78" at bounding box center [732, 224] width 155 height 36
click at [792, 232] on input "77" at bounding box center [732, 224] width 155 height 36
click at [792, 232] on input "76" at bounding box center [732, 224] width 155 height 36
click at [792, 232] on input "75" at bounding box center [732, 224] width 155 height 36
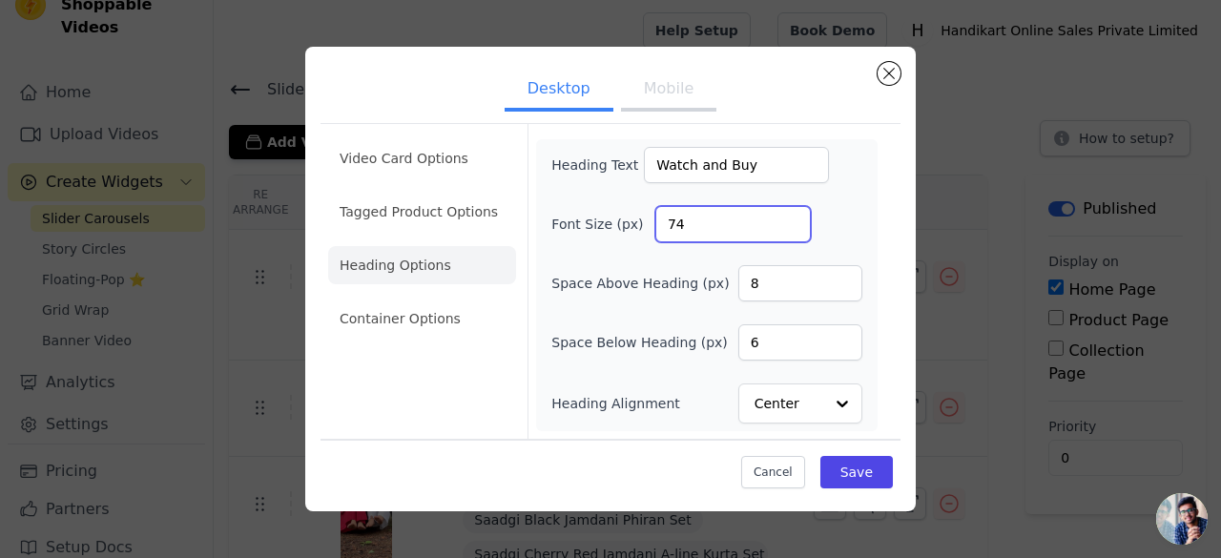
click at [792, 232] on input "74" at bounding box center [732, 224] width 155 height 36
click at [791, 234] on input "73" at bounding box center [732, 224] width 155 height 36
click at [790, 235] on input "73" at bounding box center [732, 224] width 155 height 36
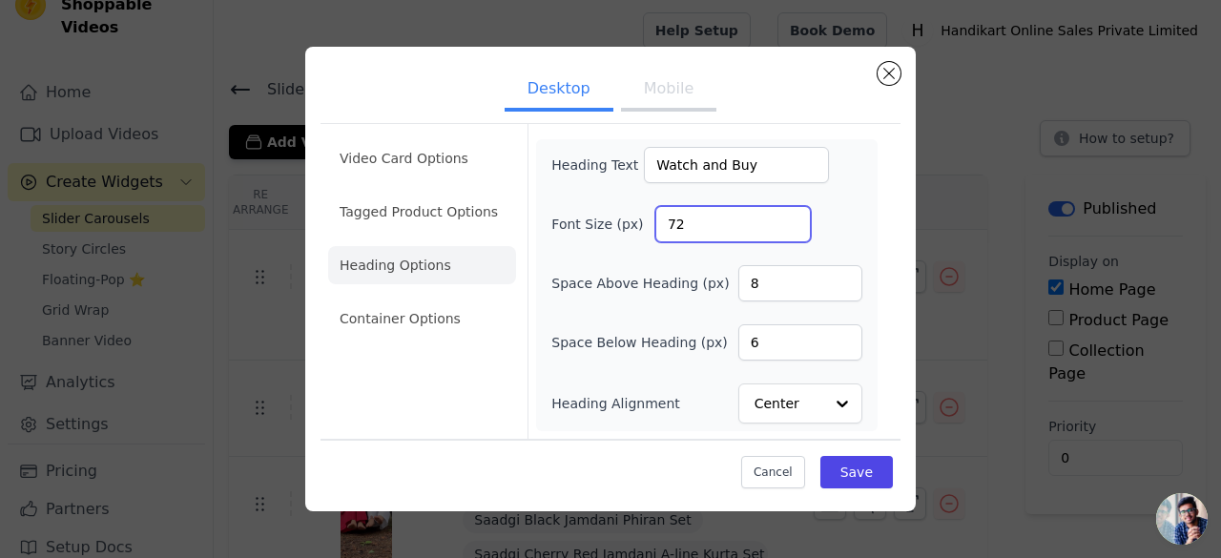
click at [788, 234] on input "72" at bounding box center [732, 224] width 155 height 36
click at [788, 234] on input "71" at bounding box center [732, 224] width 155 height 36
click at [788, 234] on input "70" at bounding box center [732, 224] width 155 height 36
click at [788, 234] on input "69" at bounding box center [732, 224] width 155 height 36
click at [788, 234] on input "68" at bounding box center [732, 224] width 155 height 36
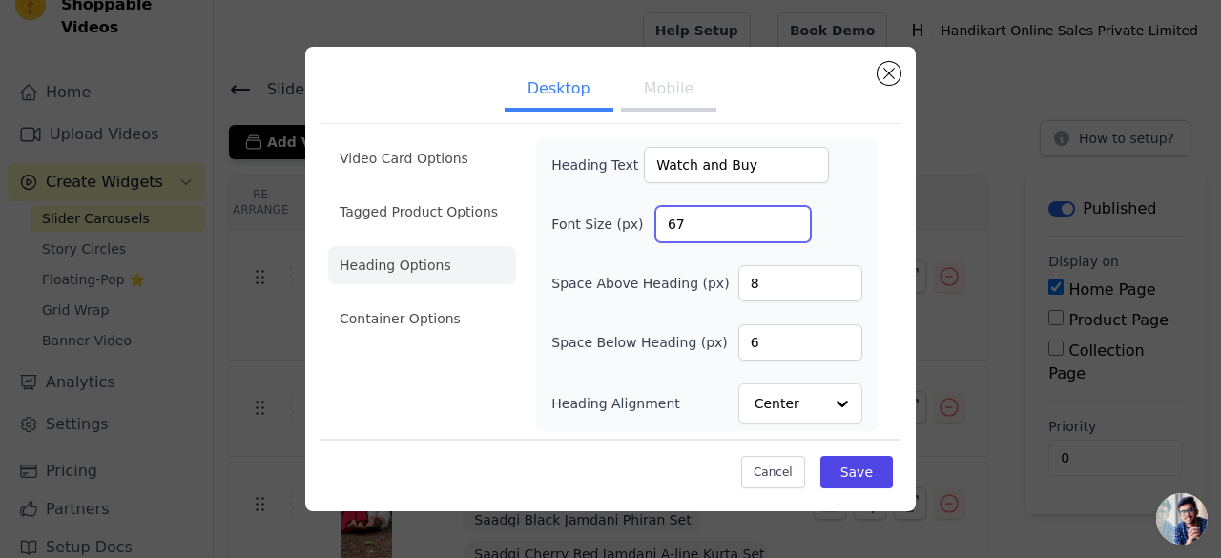
click at [788, 234] on input "67" at bounding box center [732, 224] width 155 height 36
click at [788, 234] on input "66" at bounding box center [732, 224] width 155 height 36
click at [788, 234] on input "65" at bounding box center [732, 224] width 155 height 36
click at [788, 234] on input "64" at bounding box center [732, 224] width 155 height 36
click at [788, 234] on input "63" at bounding box center [732, 224] width 155 height 36
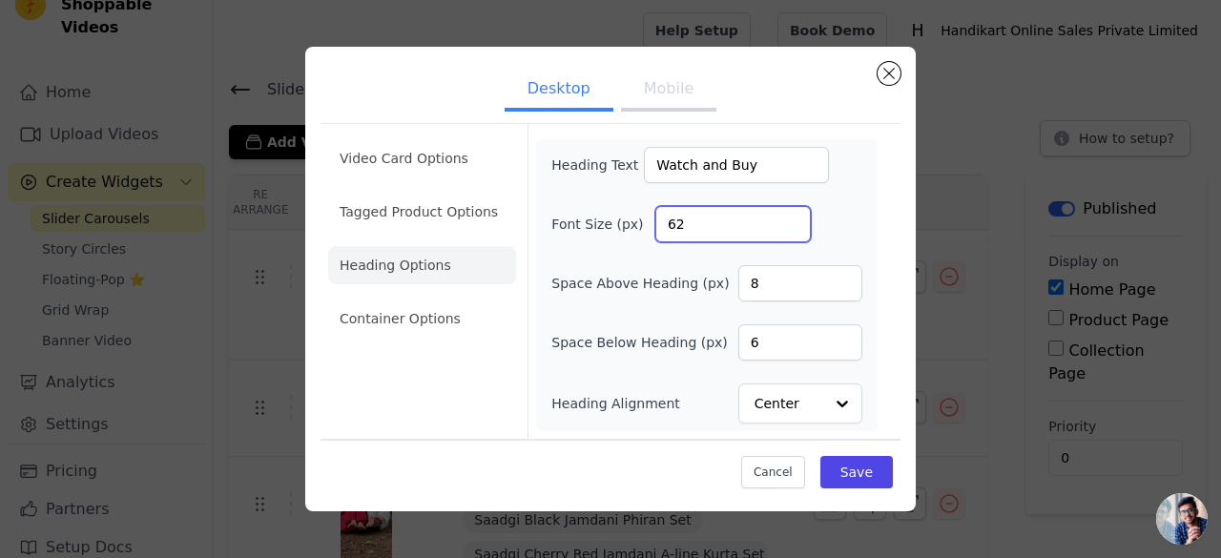
click at [788, 234] on input "62" at bounding box center [732, 224] width 155 height 36
click at [788, 234] on input "61" at bounding box center [732, 224] width 155 height 36
type input "60"
click at [788, 234] on input "60" at bounding box center [732, 224] width 155 height 36
click at [887, 475] on button "Save" at bounding box center [856, 472] width 72 height 32
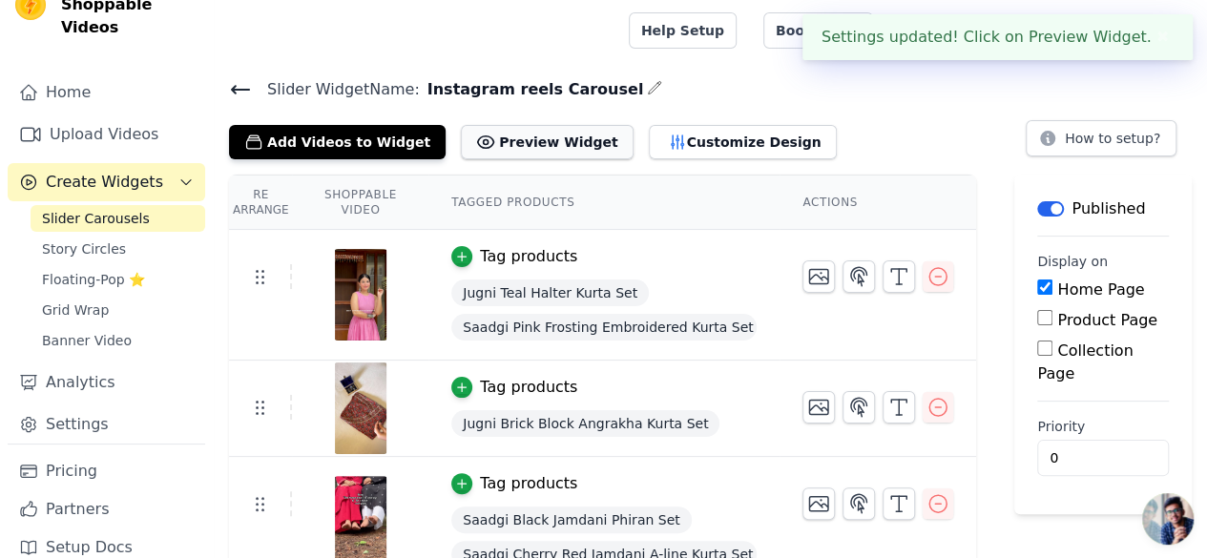
click at [488, 139] on button "Preview Widget" at bounding box center [547, 142] width 172 height 34
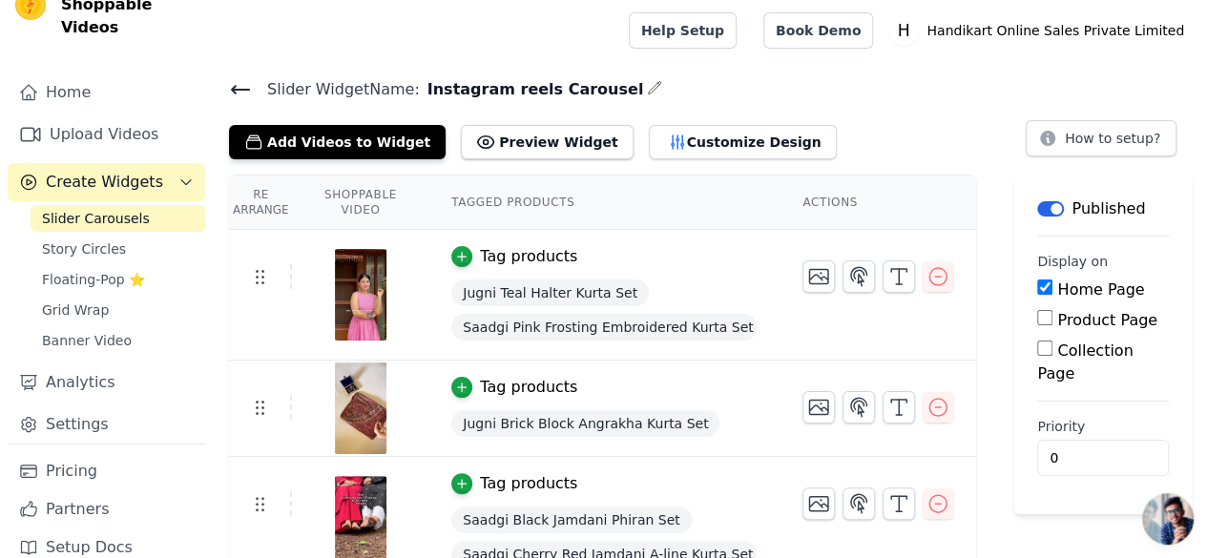
click at [687, 120] on div "Add Videos to Widget Preview Widget Customize Design" at bounding box center [540, 138] width 623 height 42
click at [682, 140] on button "Customize Design" at bounding box center [743, 142] width 188 height 34
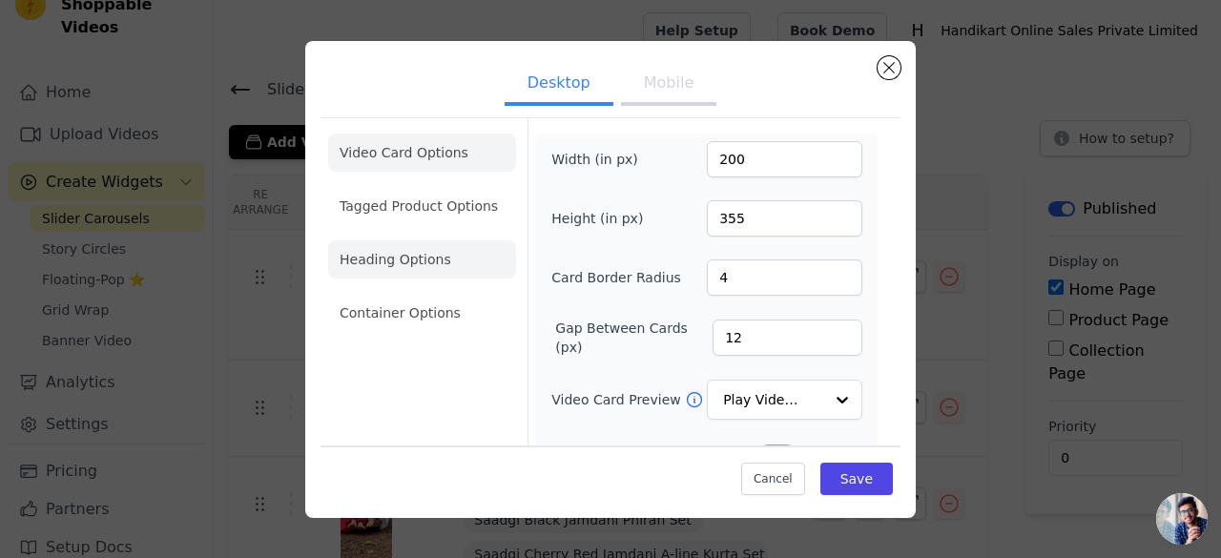
click at [411, 247] on li "Heading Options" at bounding box center [422, 259] width 188 height 38
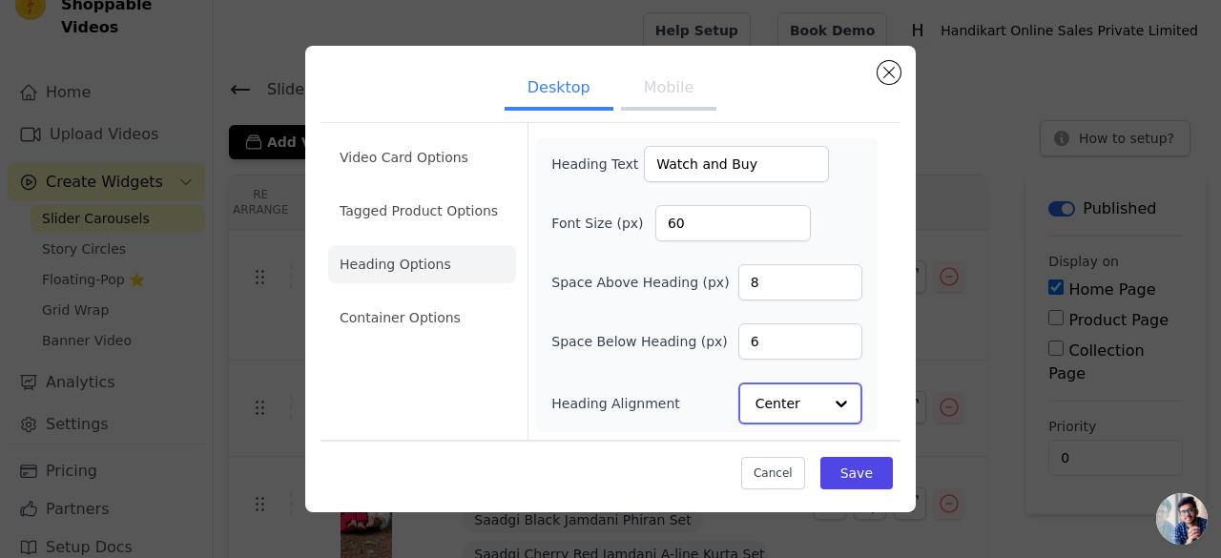
drag, startPoint x: 806, startPoint y: 371, endPoint x: 801, endPoint y: 392, distance: 21.5
click at [801, 392] on div "Heading Text Watch and Buy Font Size (px) 60 Space Above Heading (px) 8 Space B…" at bounding box center [706, 285] width 311 height 279
click at [801, 392] on input "Heading Alignment" at bounding box center [789, 403] width 67 height 38
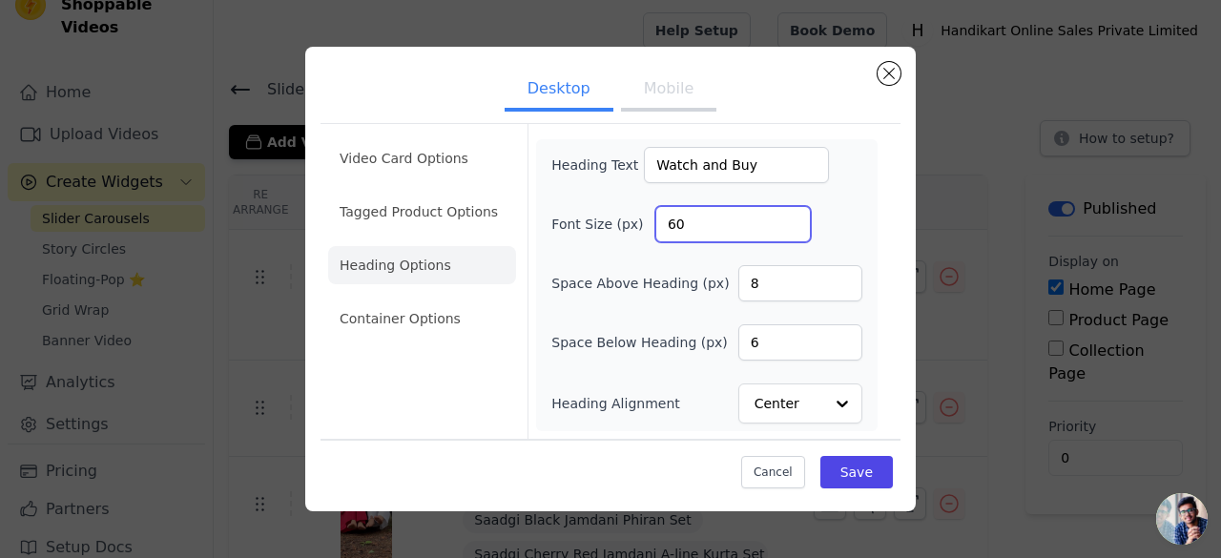
drag, startPoint x: 689, startPoint y: 229, endPoint x: 656, endPoint y: 232, distance: 32.6
click at [656, 232] on input "60" at bounding box center [732, 224] width 155 height 36
type input "40"
click at [887, 476] on button "Save" at bounding box center [856, 472] width 72 height 32
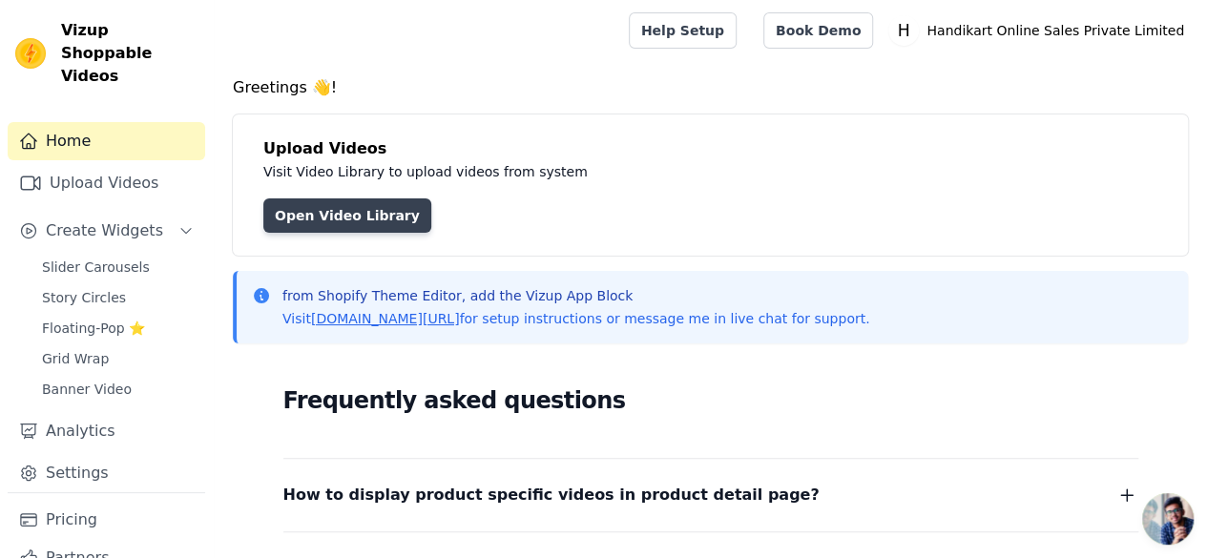
click at [357, 217] on link "Open Video Library" at bounding box center [347, 215] width 168 height 34
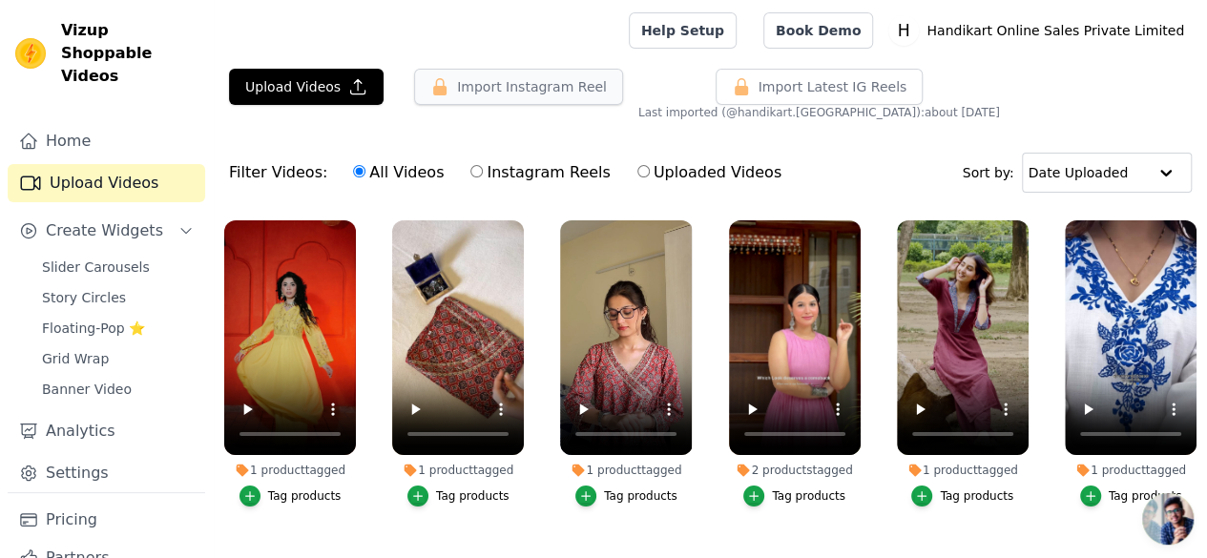
click at [541, 89] on button "Import Instagram Reel" at bounding box center [518, 87] width 209 height 36
click at [535, 101] on button "Import Instagram Reel" at bounding box center [518, 87] width 209 height 36
click at [538, 93] on button "Import Instagram Reel" at bounding box center [518, 87] width 209 height 36
click at [470, 167] on input "Instagram Reels" at bounding box center [476, 171] width 12 height 12
radio input "true"
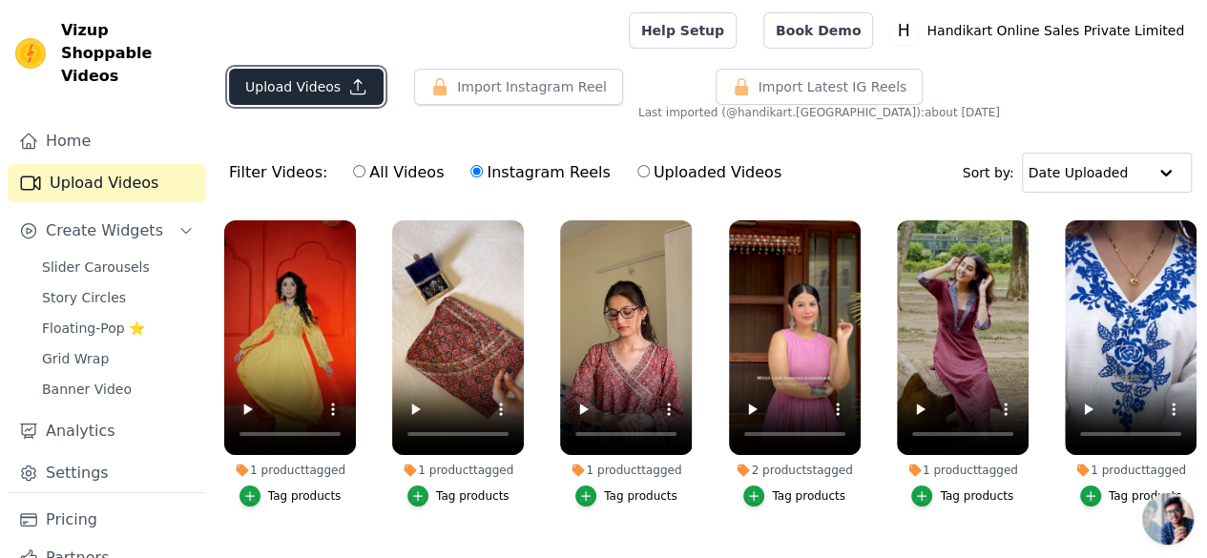
click at [321, 87] on button "Upload Videos" at bounding box center [306, 87] width 155 height 36
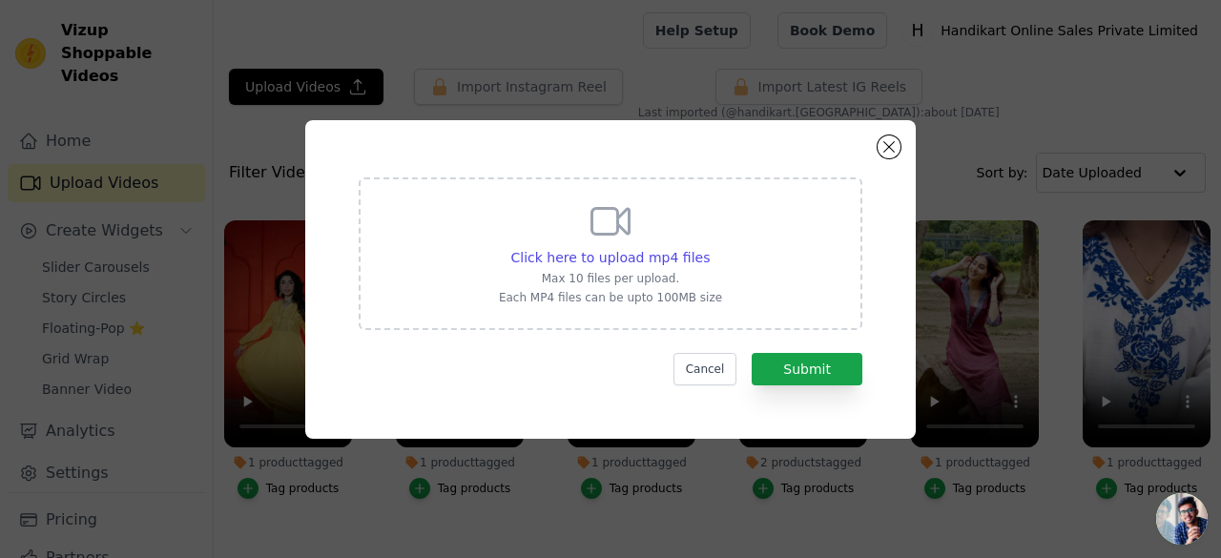
click at [885, 159] on div "Click here to upload mp4 files Max 10 files per upload. Each MP4 files can be u…" at bounding box center [610, 279] width 611 height 319
click at [897, 140] on button "Close modal" at bounding box center [889, 146] width 23 height 23
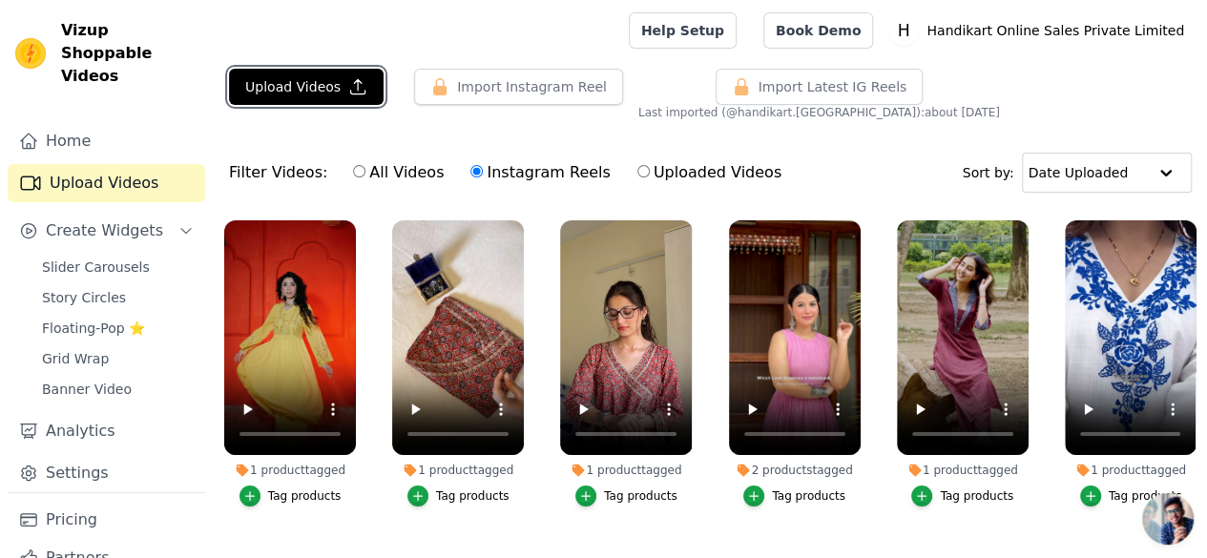
click at [441, 147] on div "Upload Videos Import Instagram Reel Import Latest Instagram Reels Import Latest…" at bounding box center [710, 388] width 993 height 638
